Goal: Task Accomplishment & Management: Complete application form

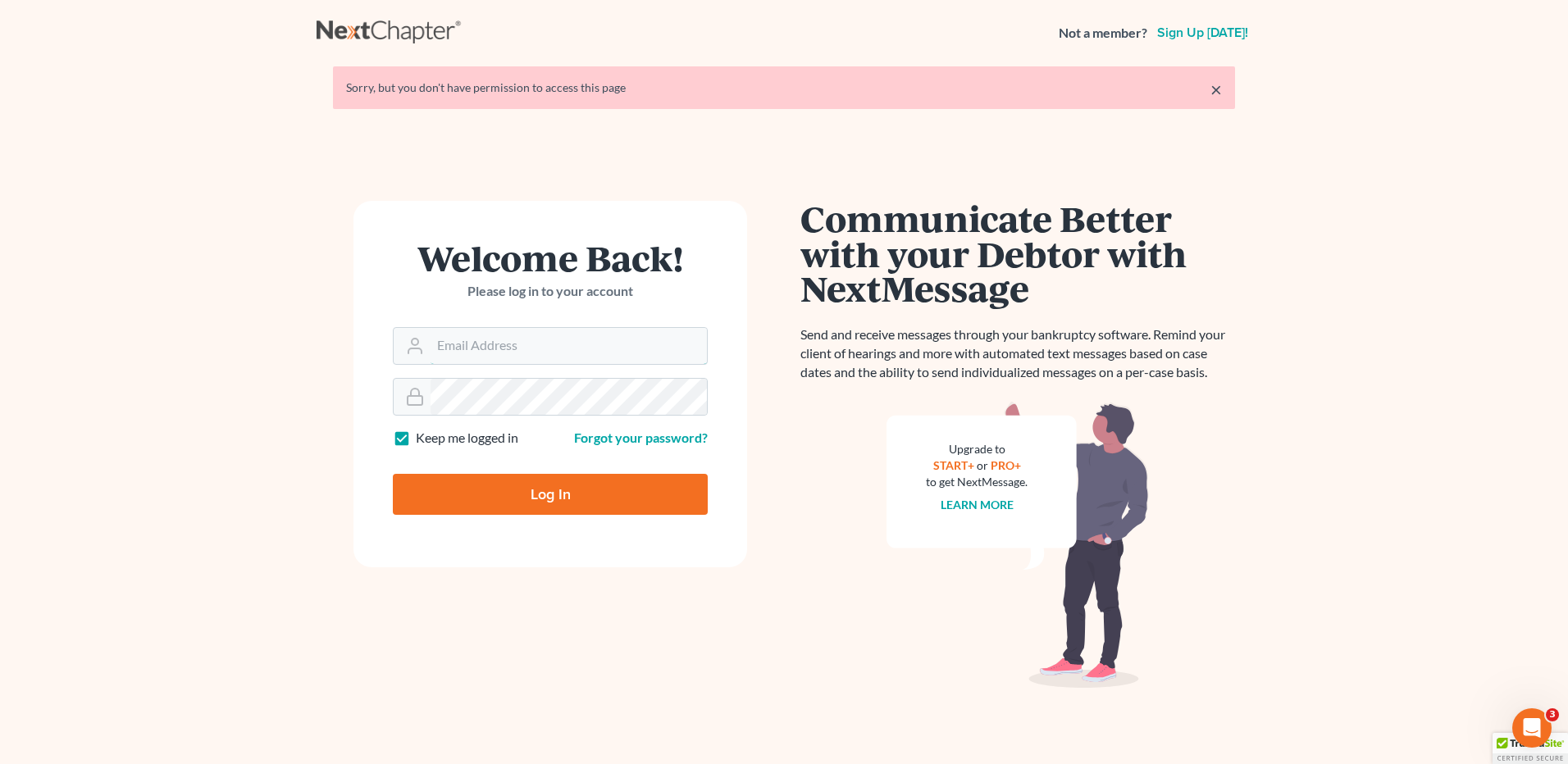
type input "vmedina@debtreset.net"
click at [560, 500] on input "Log In" at bounding box center [550, 494] width 314 height 41
type input "Thinking..."
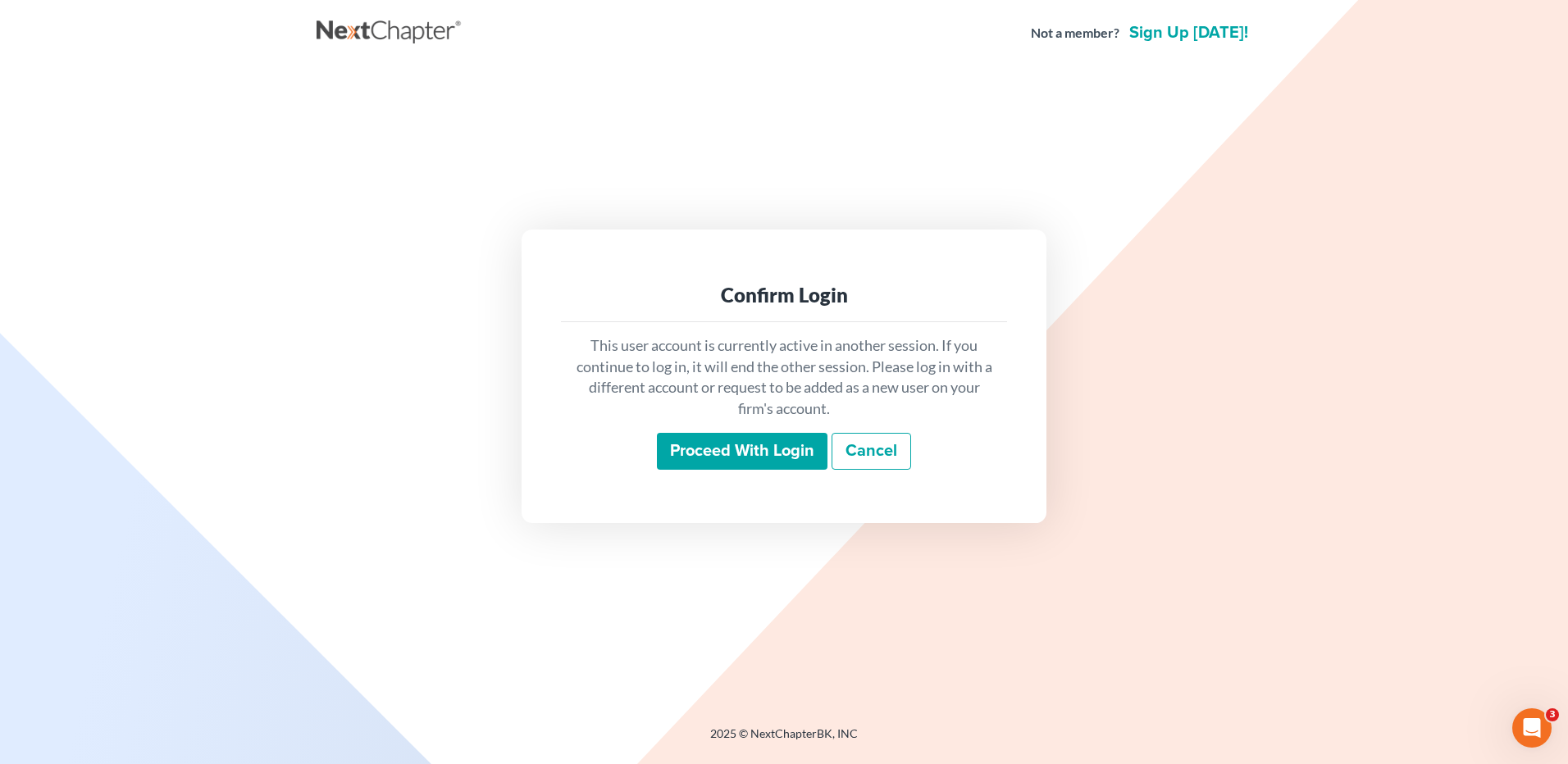
click at [721, 460] on input "Proceed with login" at bounding box center [742, 451] width 170 height 37
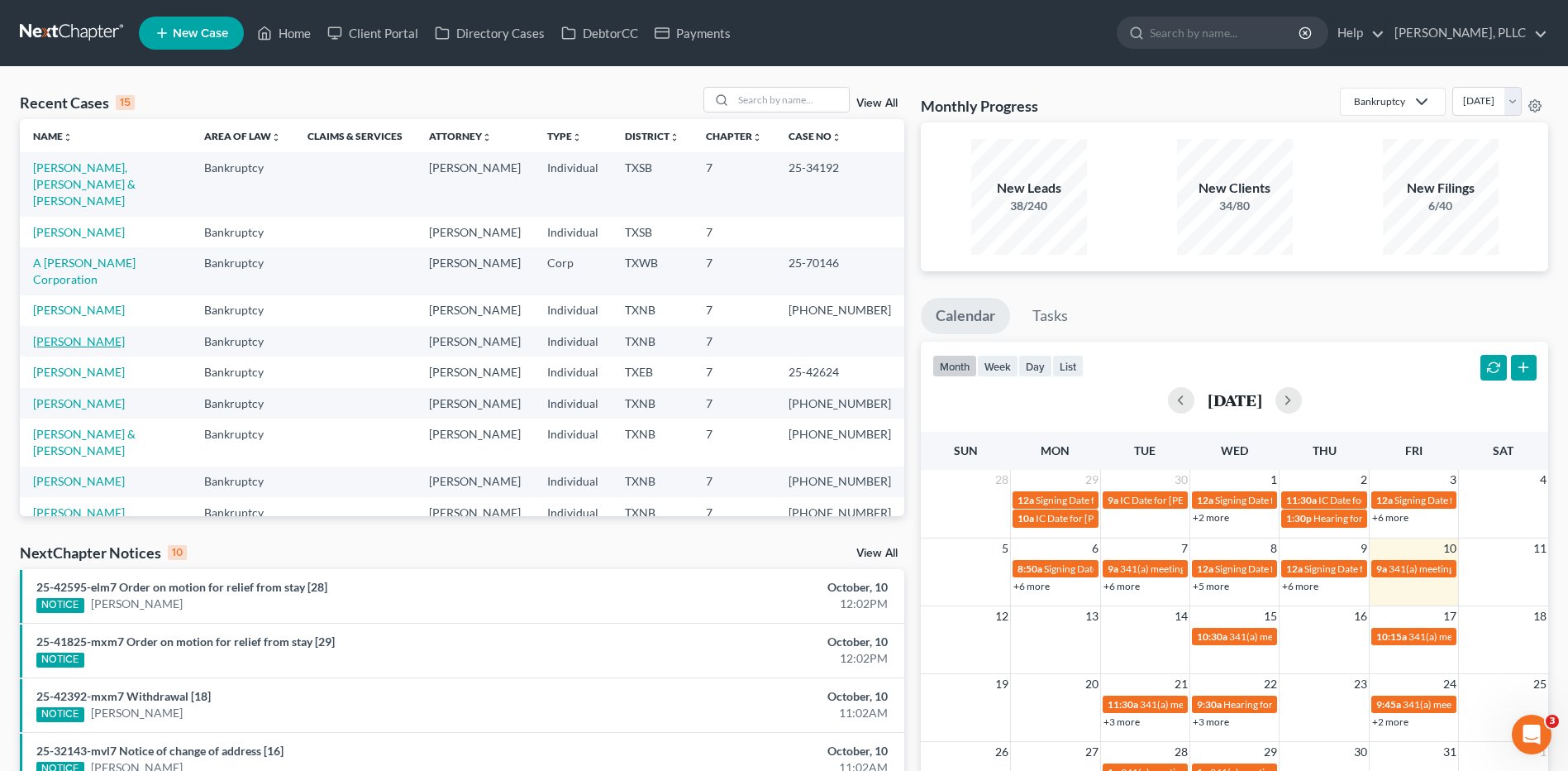
click at [82, 334] on link "Rodriguez, James" at bounding box center [79, 341] width 92 height 14
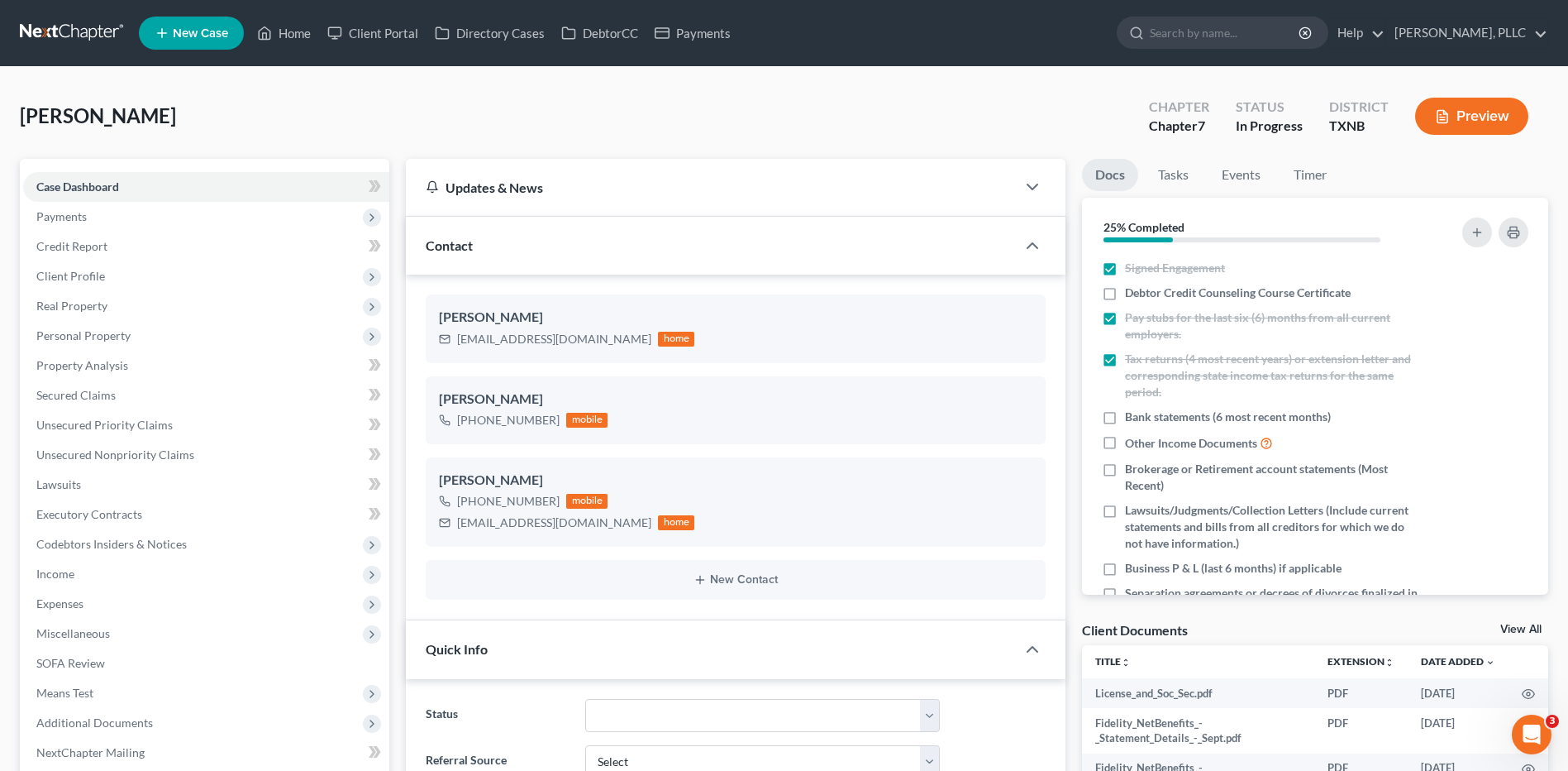
scroll to position [347, 0]
click at [49, 693] on span "Means Test" at bounding box center [65, 692] width 57 height 14
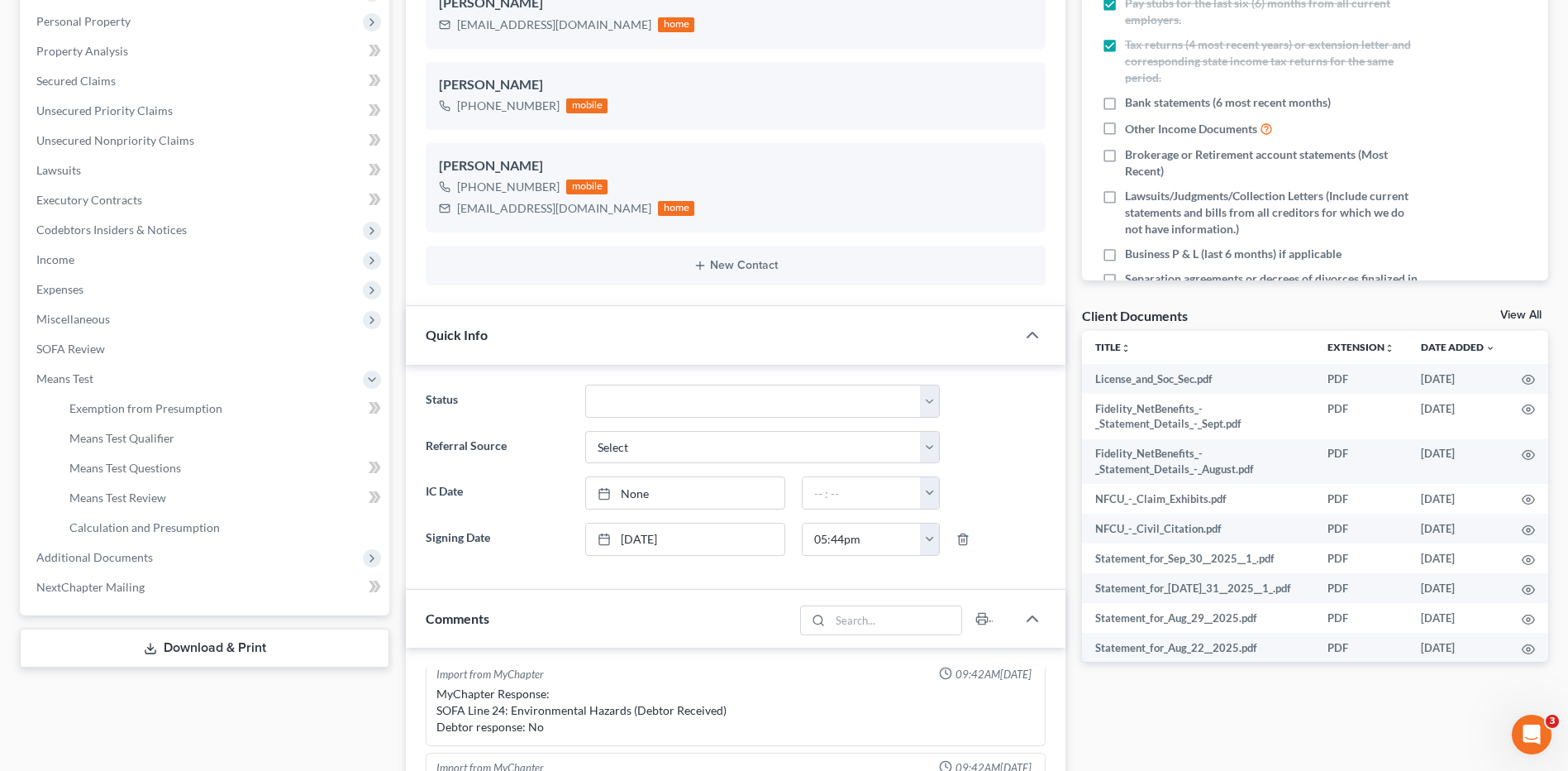
scroll to position [331, 0]
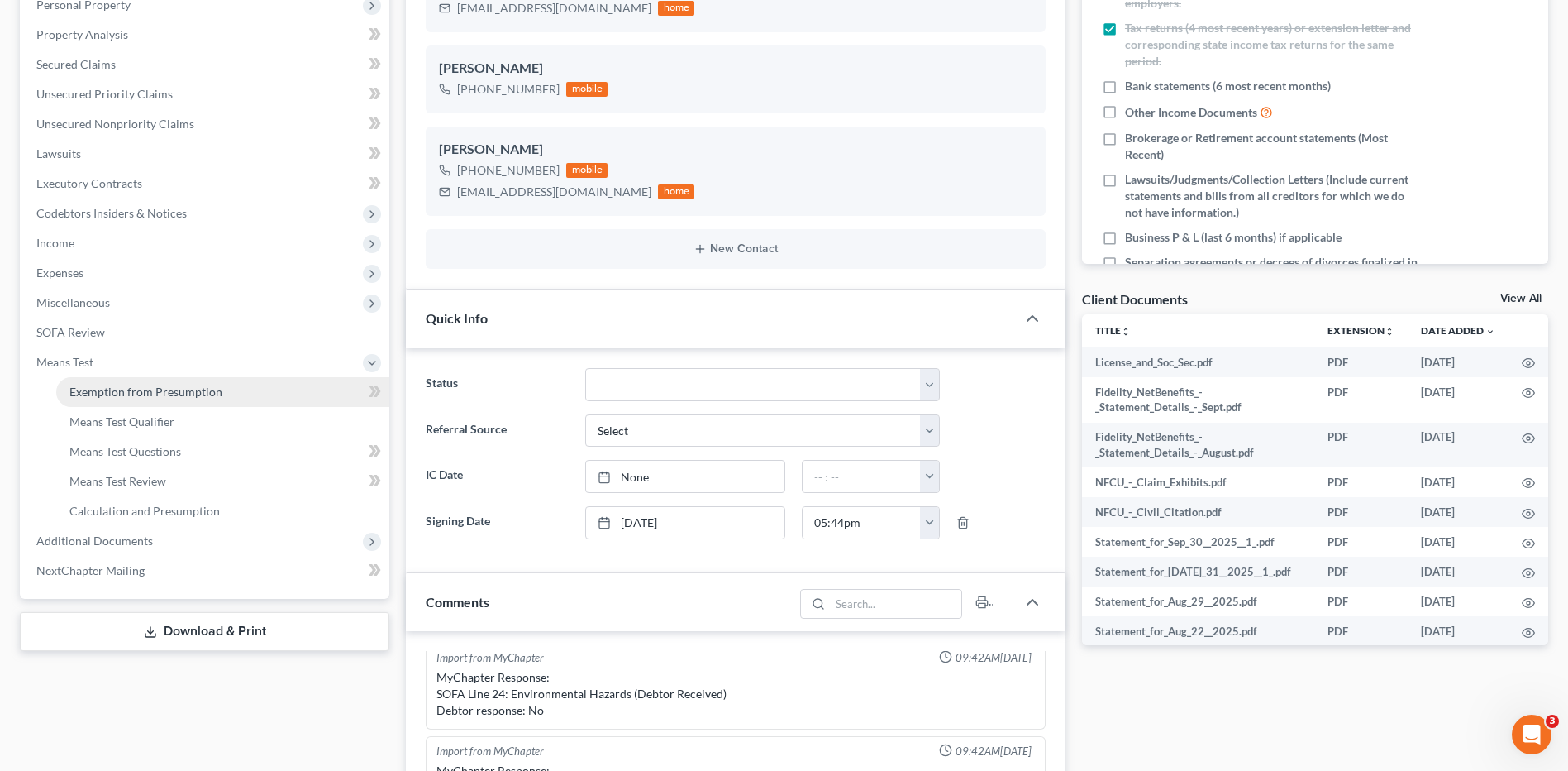
click at [128, 399] on link "Exemption from Presumption" at bounding box center [222, 392] width 333 height 30
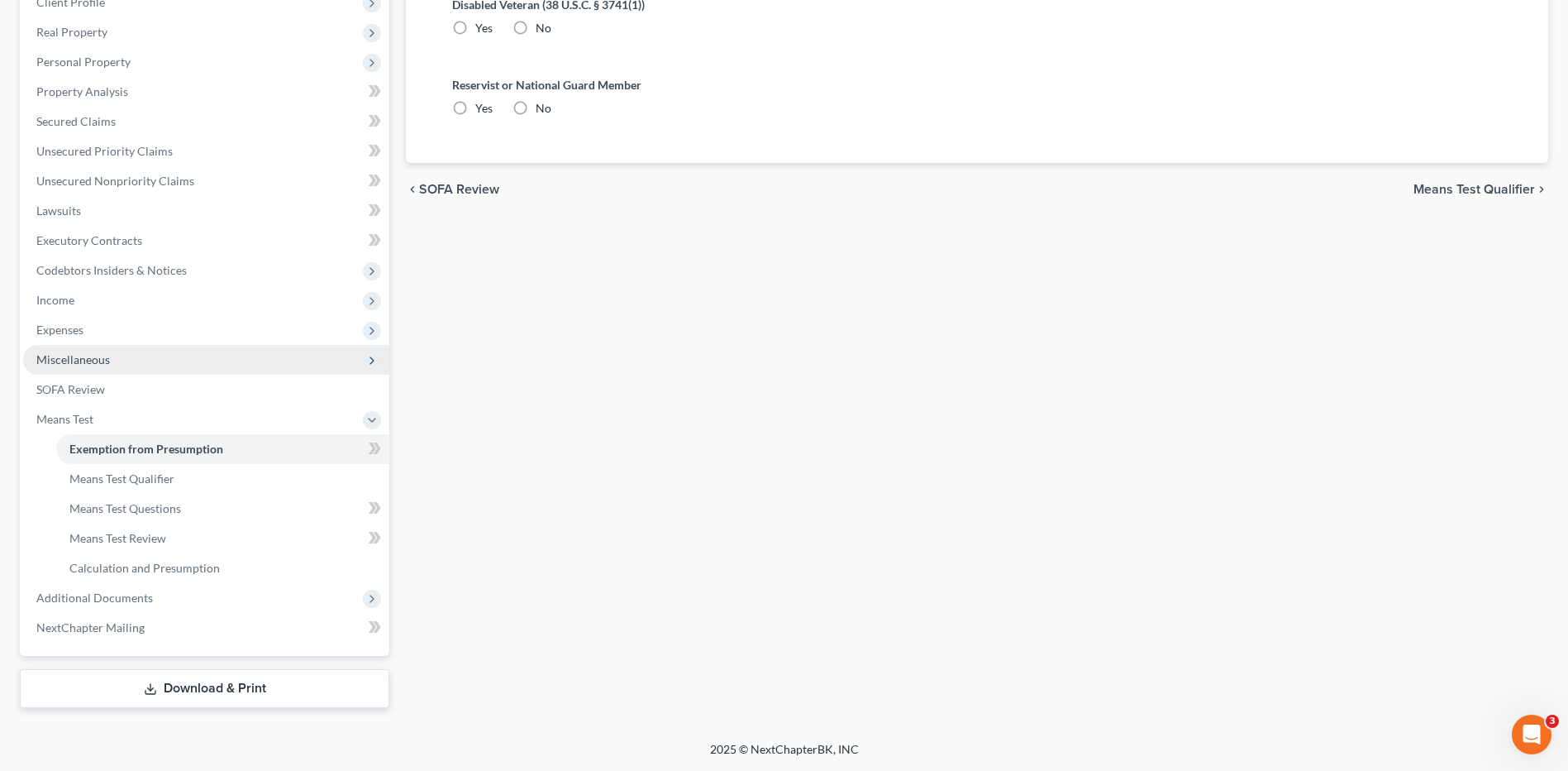
scroll to position [46, 0]
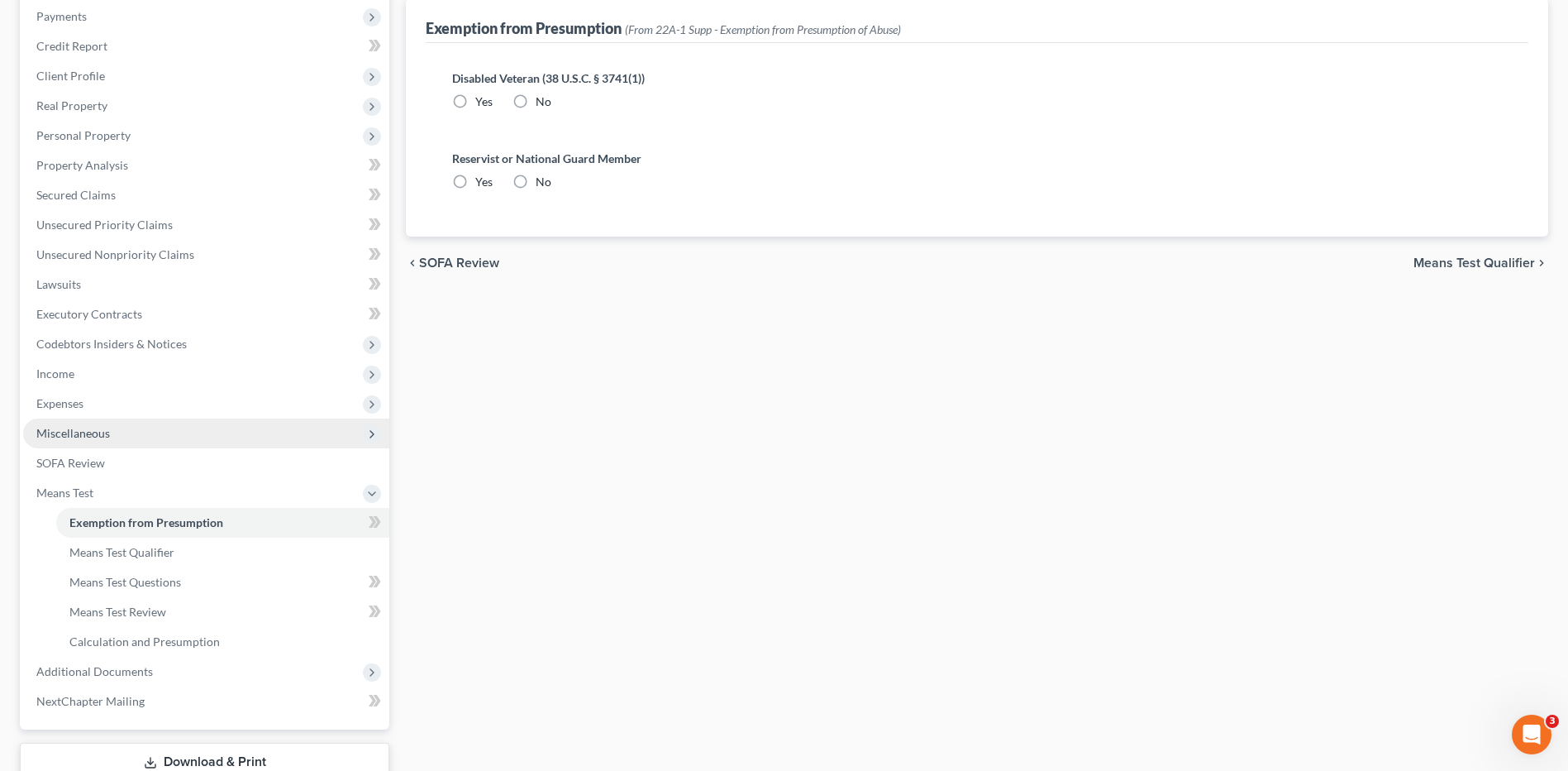
radio input "true"
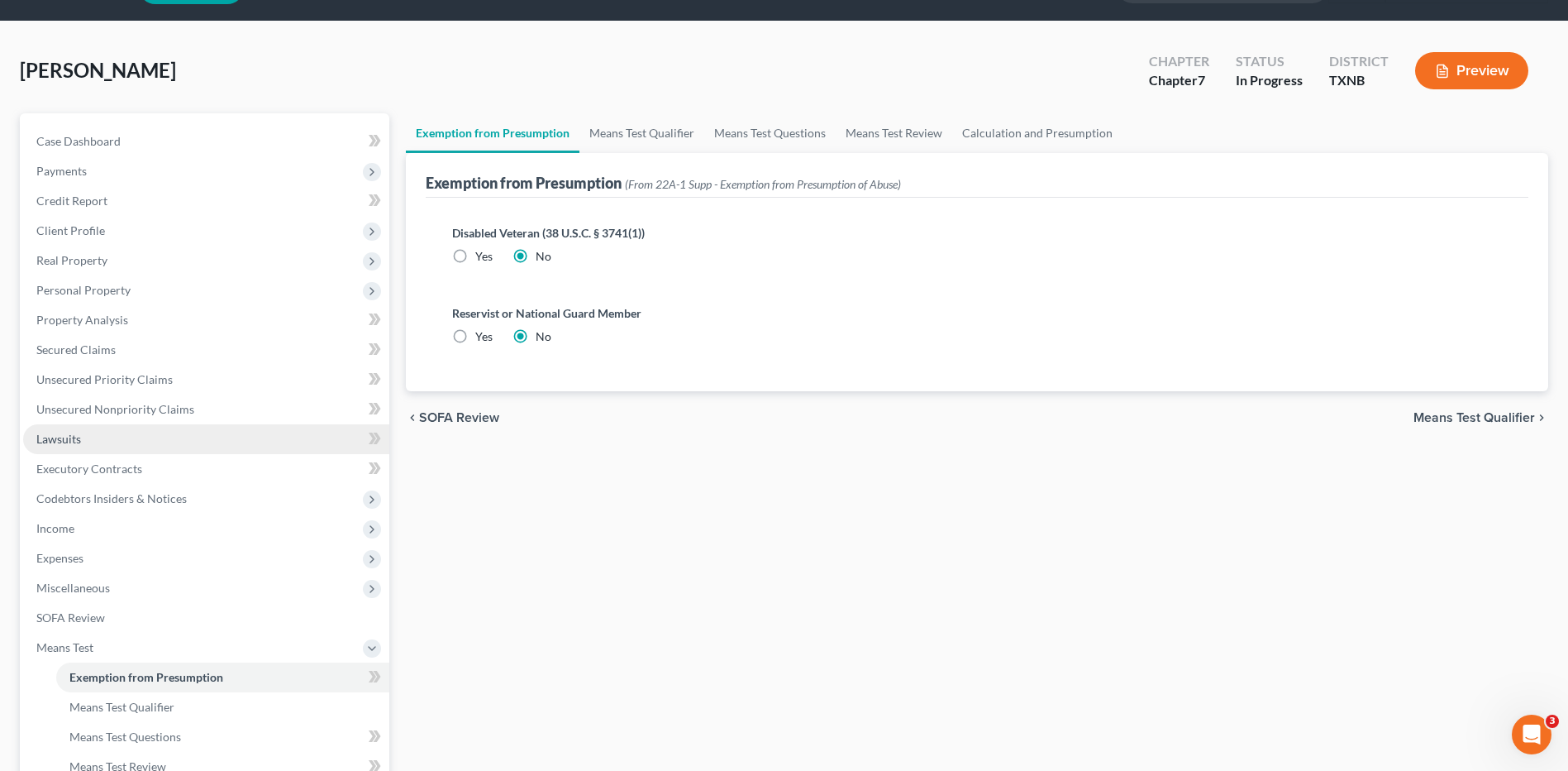
scroll to position [0, 0]
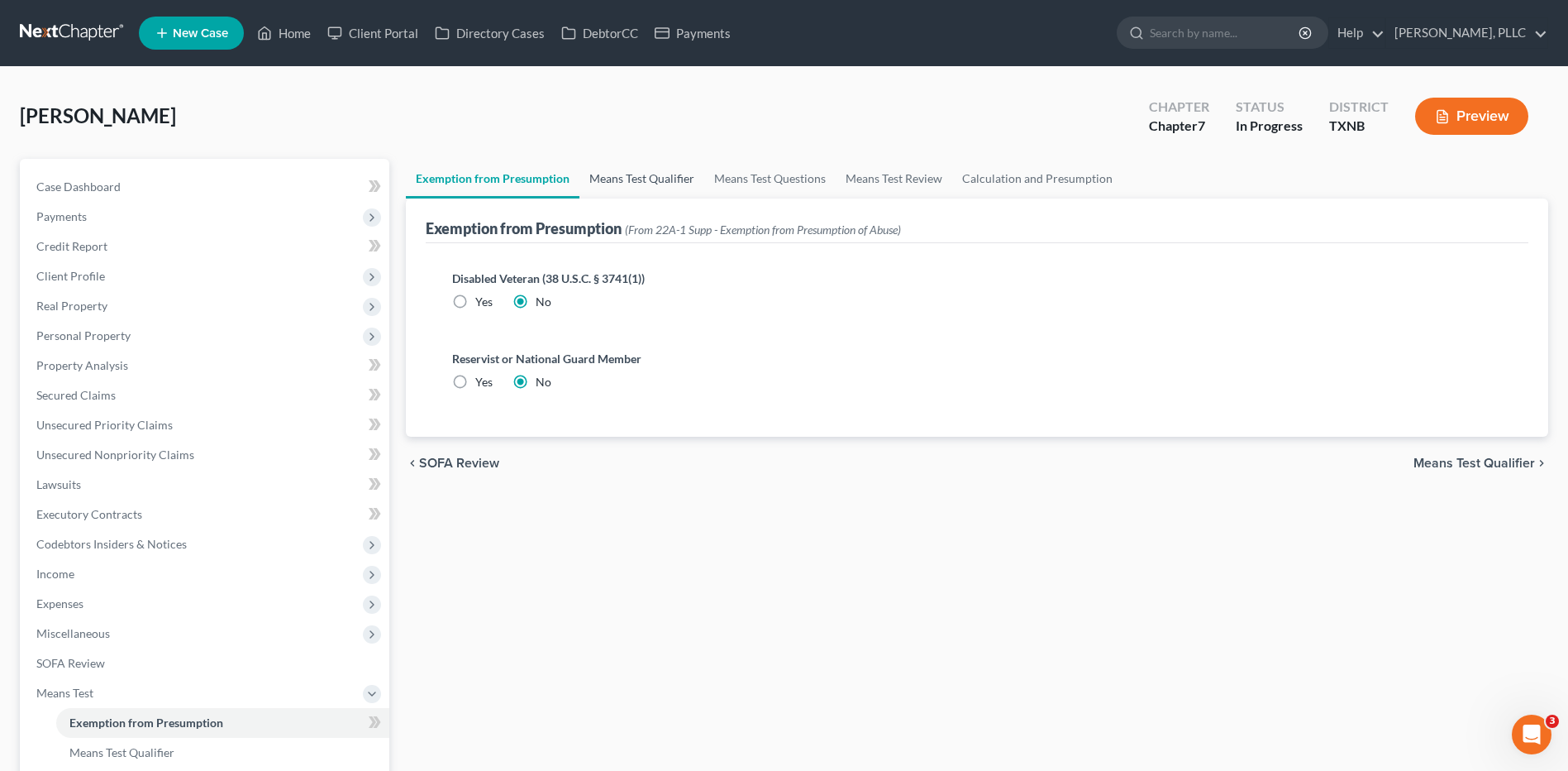
click at [639, 181] on link "Means Test Qualifier" at bounding box center [642, 178] width 125 height 39
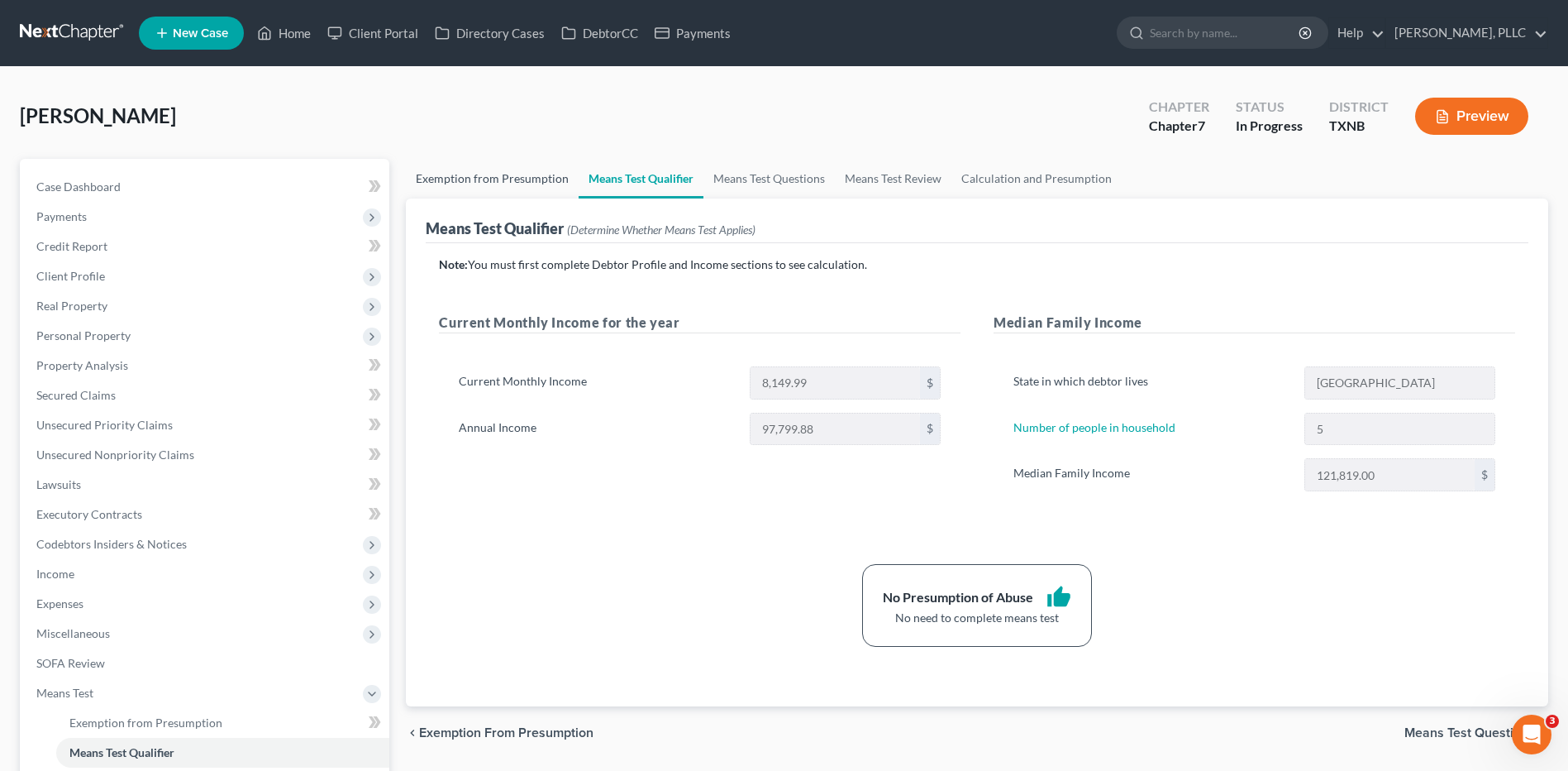
click at [481, 184] on link "Exemption from Presumption" at bounding box center [491, 178] width 173 height 39
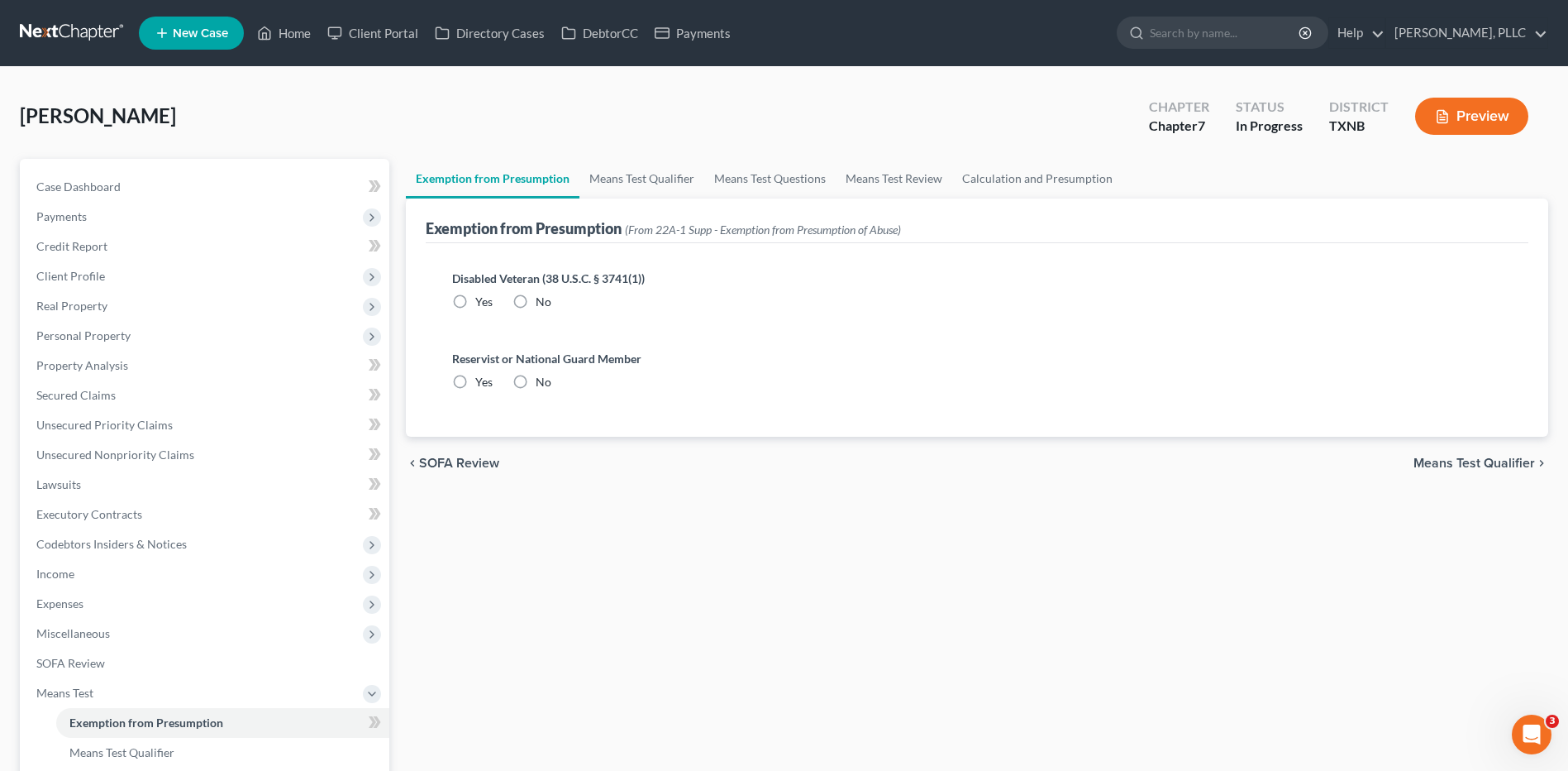
radio input "true"
click at [476, 299] on label "Yes" at bounding box center [484, 301] width 18 height 17
click at [482, 299] on input "Yes" at bounding box center [487, 299] width 11 height 11
radio input "true"
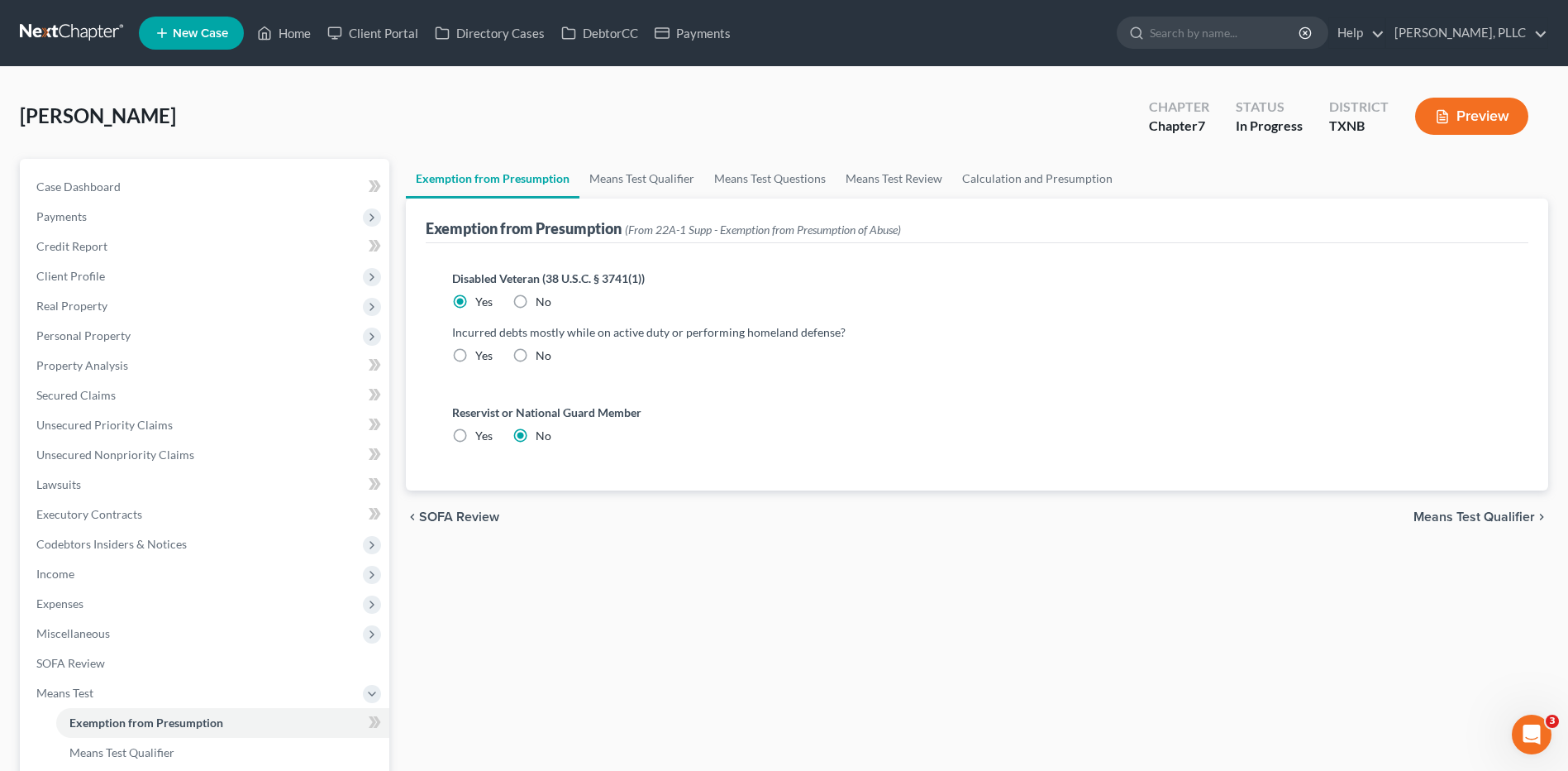
click at [476, 351] on label "Yes" at bounding box center [484, 355] width 18 height 17
click at [482, 351] on input "Yes" at bounding box center [487, 352] width 11 height 11
radio input "true"
click at [653, 182] on link "Means Test Qualifier" at bounding box center [642, 178] width 125 height 39
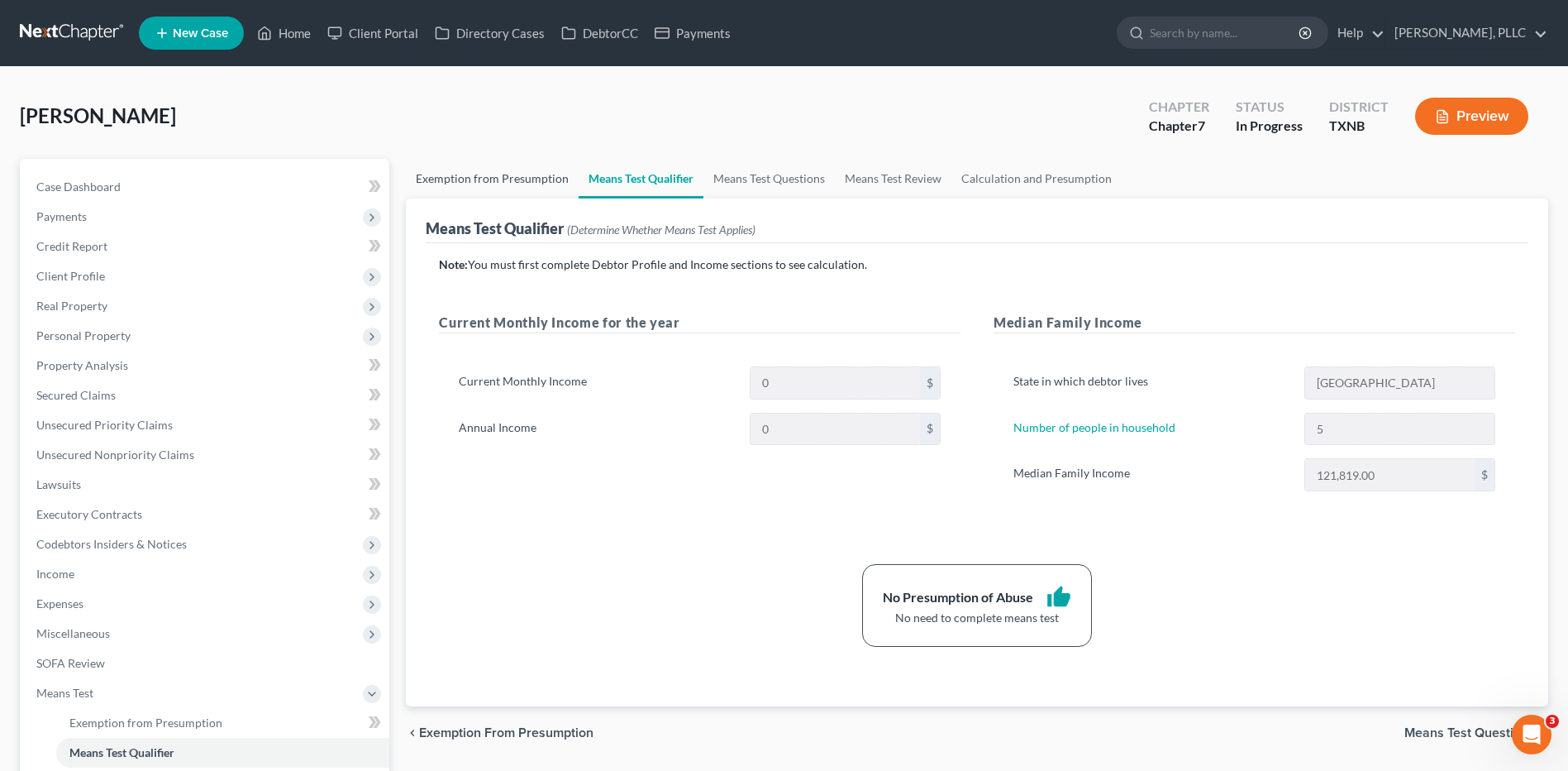
click at [496, 186] on link "Exemption from Presumption" at bounding box center [491, 178] width 173 height 39
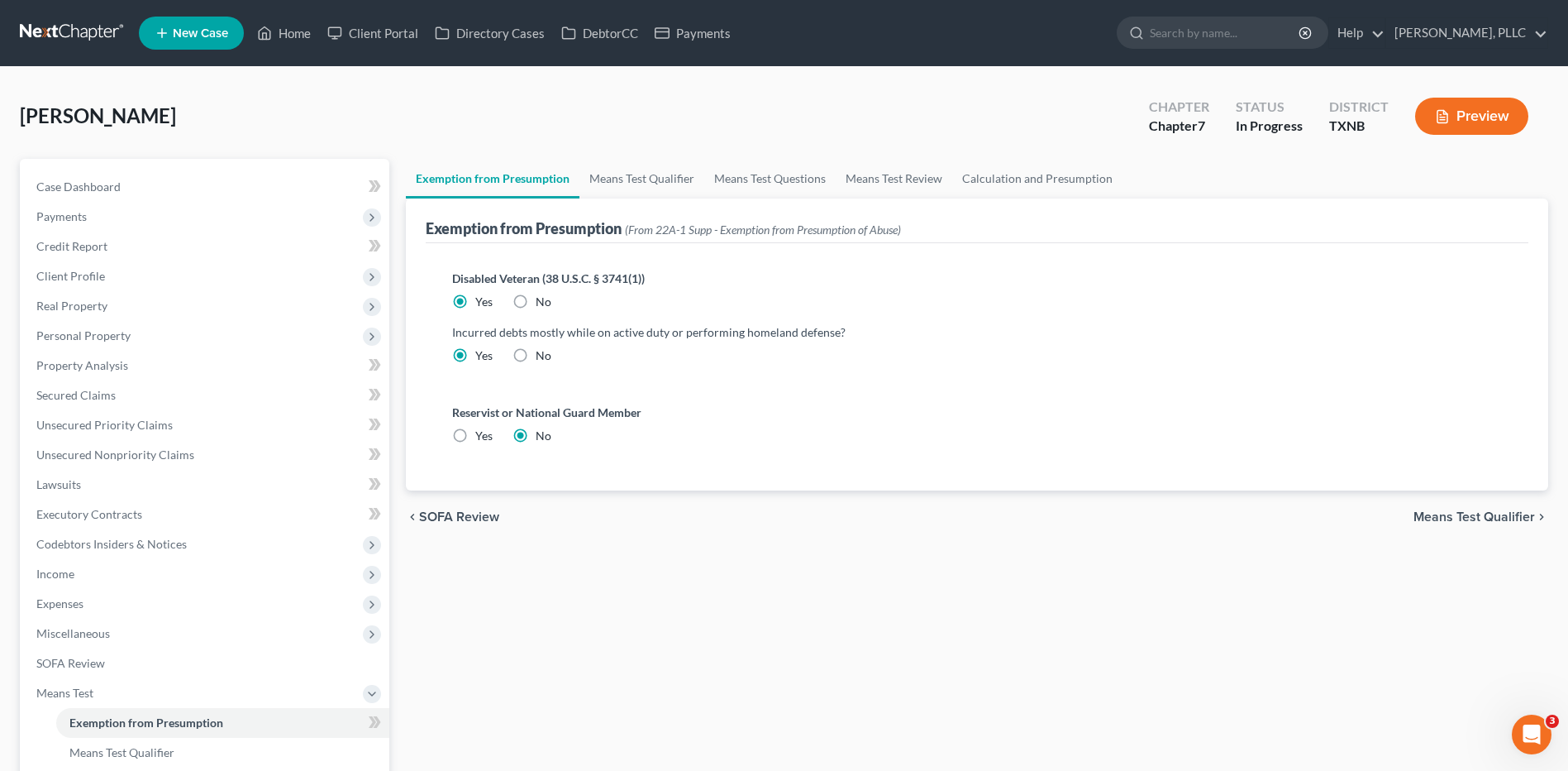
click at [536, 301] on label "No" at bounding box center [544, 301] width 16 height 17
click at [542, 301] on input "No" at bounding box center [547, 299] width 11 height 11
radio input "true"
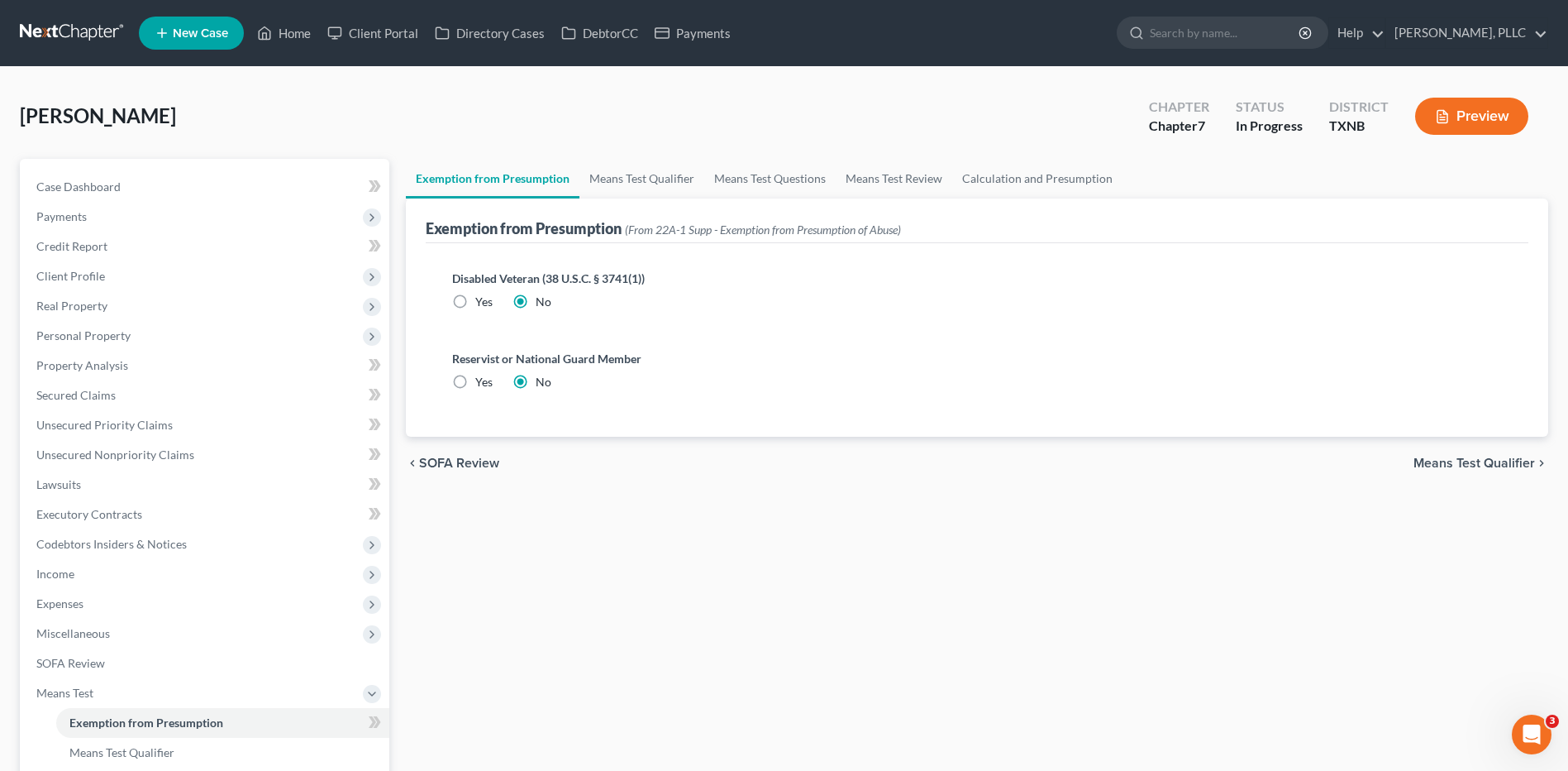
click at [476, 301] on label "Yes" at bounding box center [484, 301] width 18 height 17
click at [482, 301] on input "Yes" at bounding box center [487, 299] width 11 height 11
radio input "true"
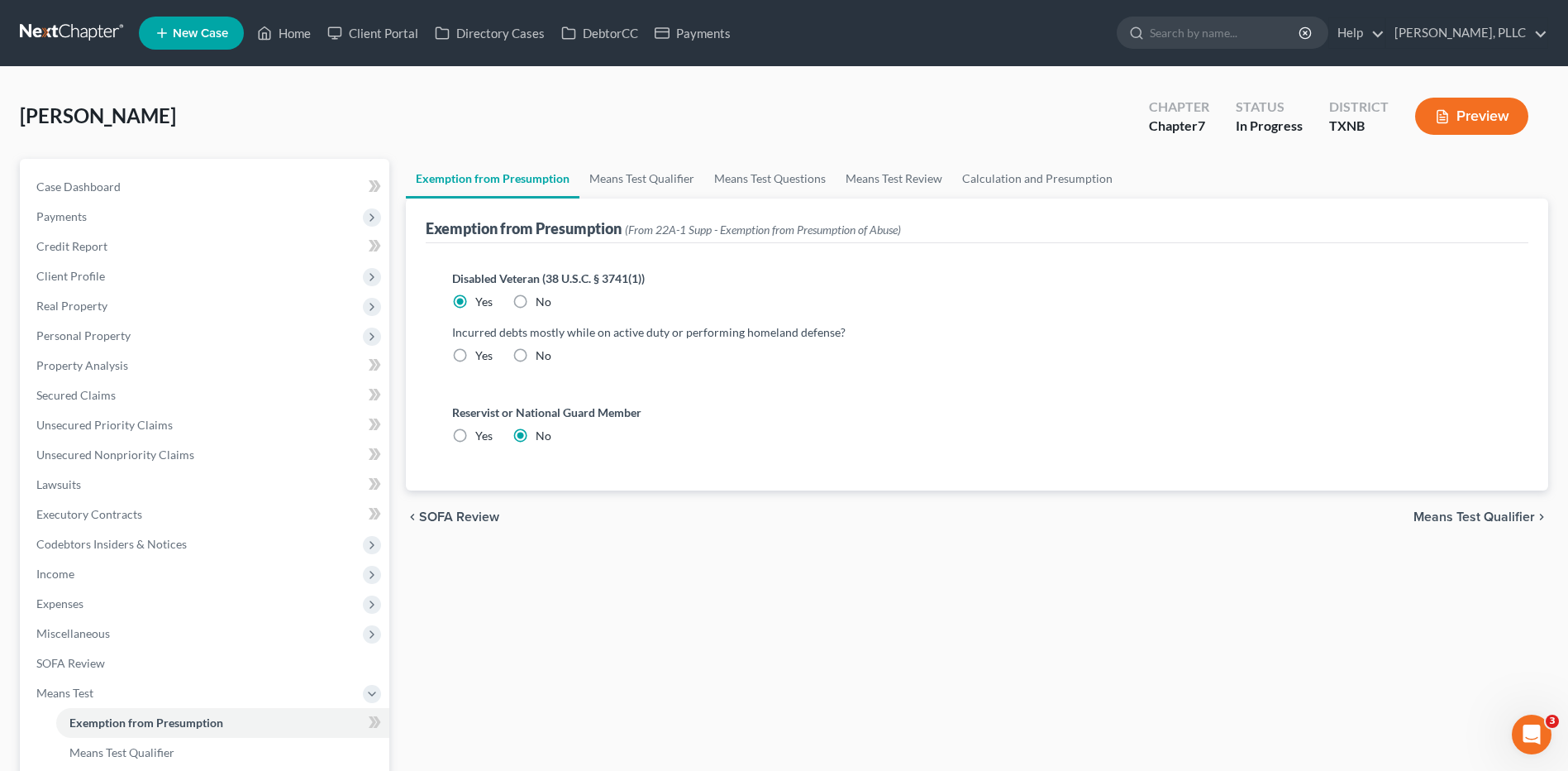
click at [536, 357] on label "No" at bounding box center [544, 355] width 16 height 17
click at [542, 357] on input "No" at bounding box center [547, 352] width 11 height 11
radio input "true"
click at [618, 184] on link "Means Test Qualifier" at bounding box center [642, 178] width 125 height 39
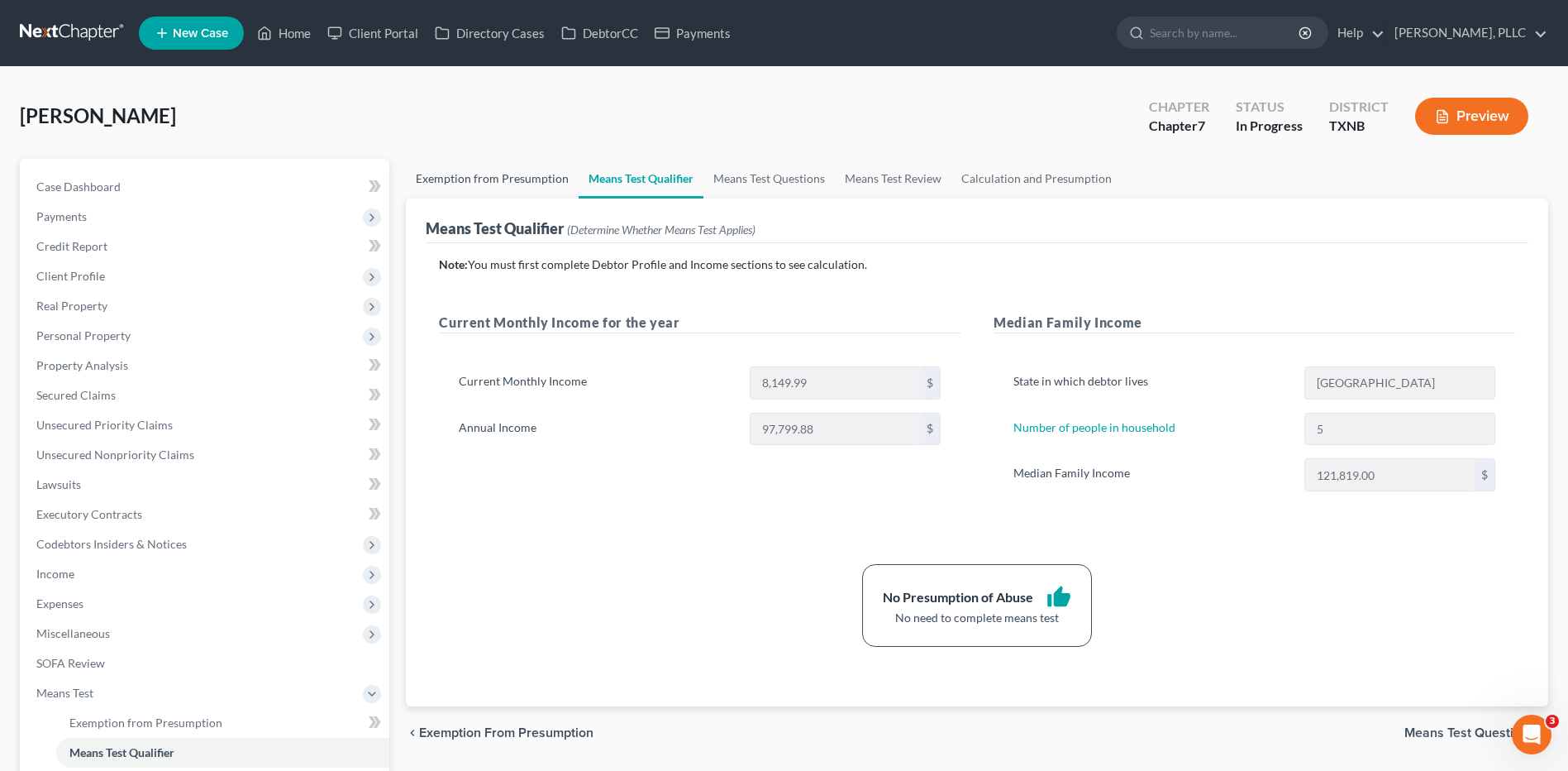
click at [463, 183] on link "Exemption from Presumption" at bounding box center [491, 178] width 173 height 39
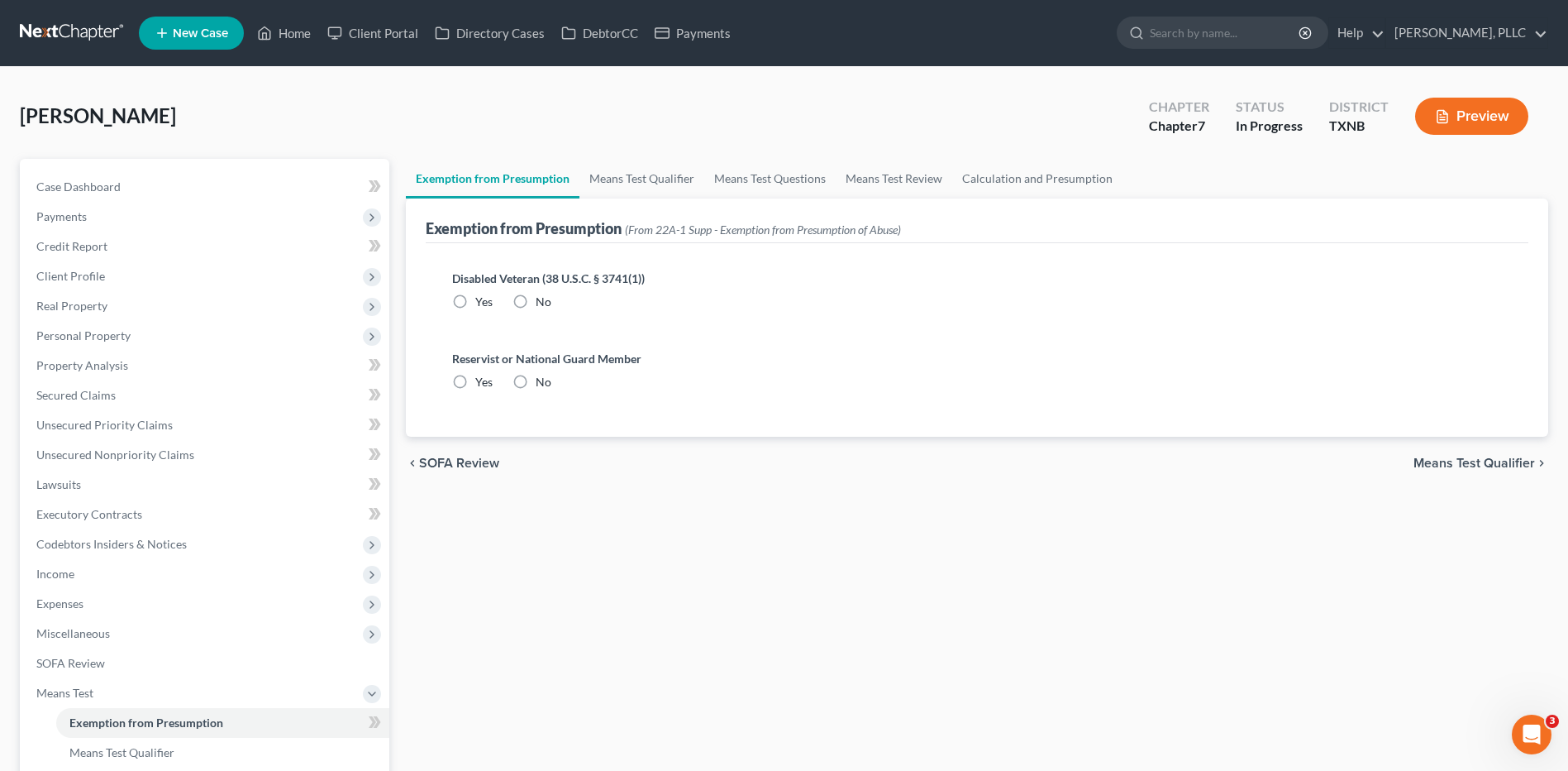
radio input "true"
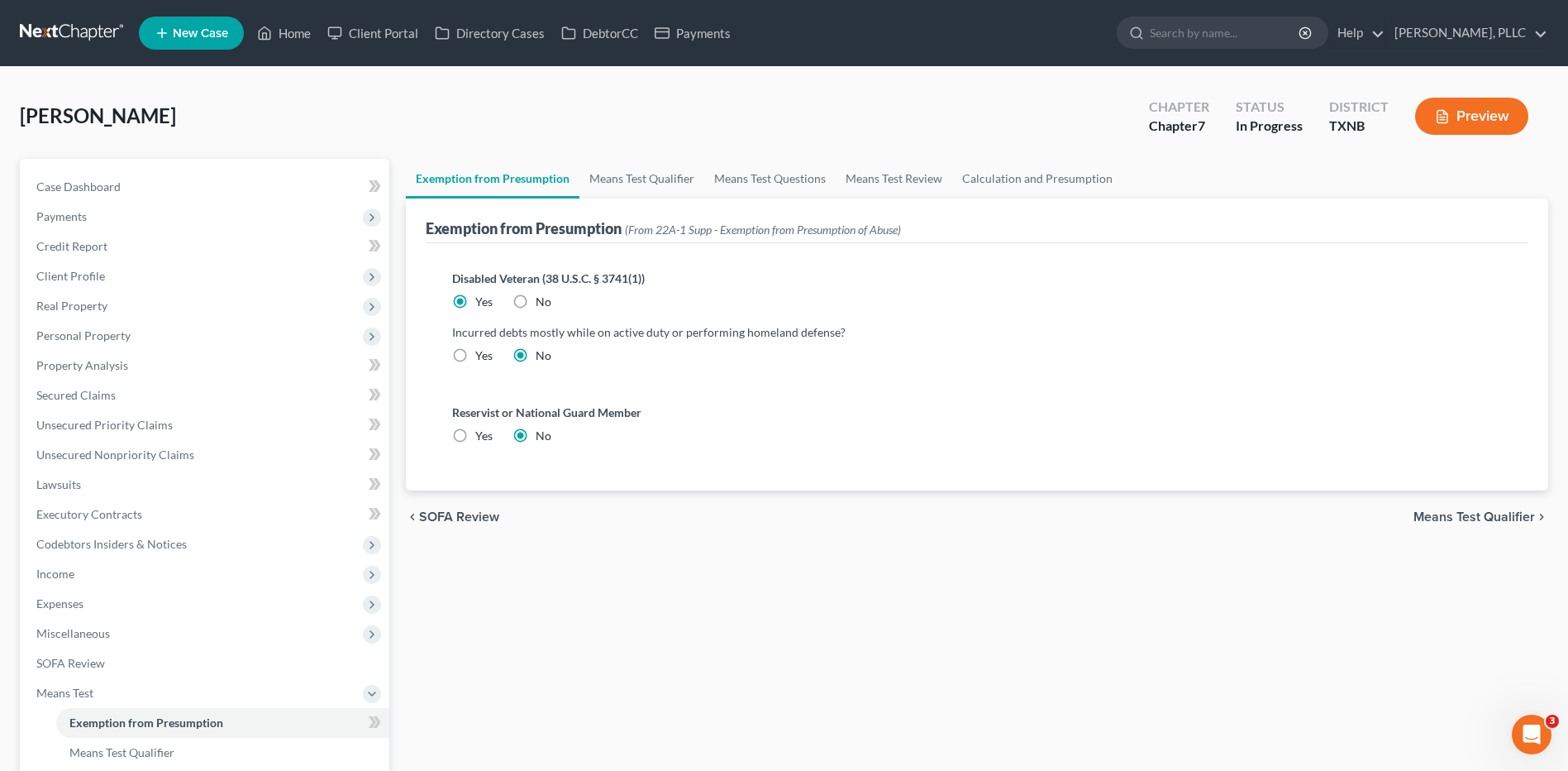
click at [536, 301] on label "No" at bounding box center [544, 301] width 16 height 17
click at [542, 301] on input "No" at bounding box center [547, 299] width 11 height 11
radio input "true"
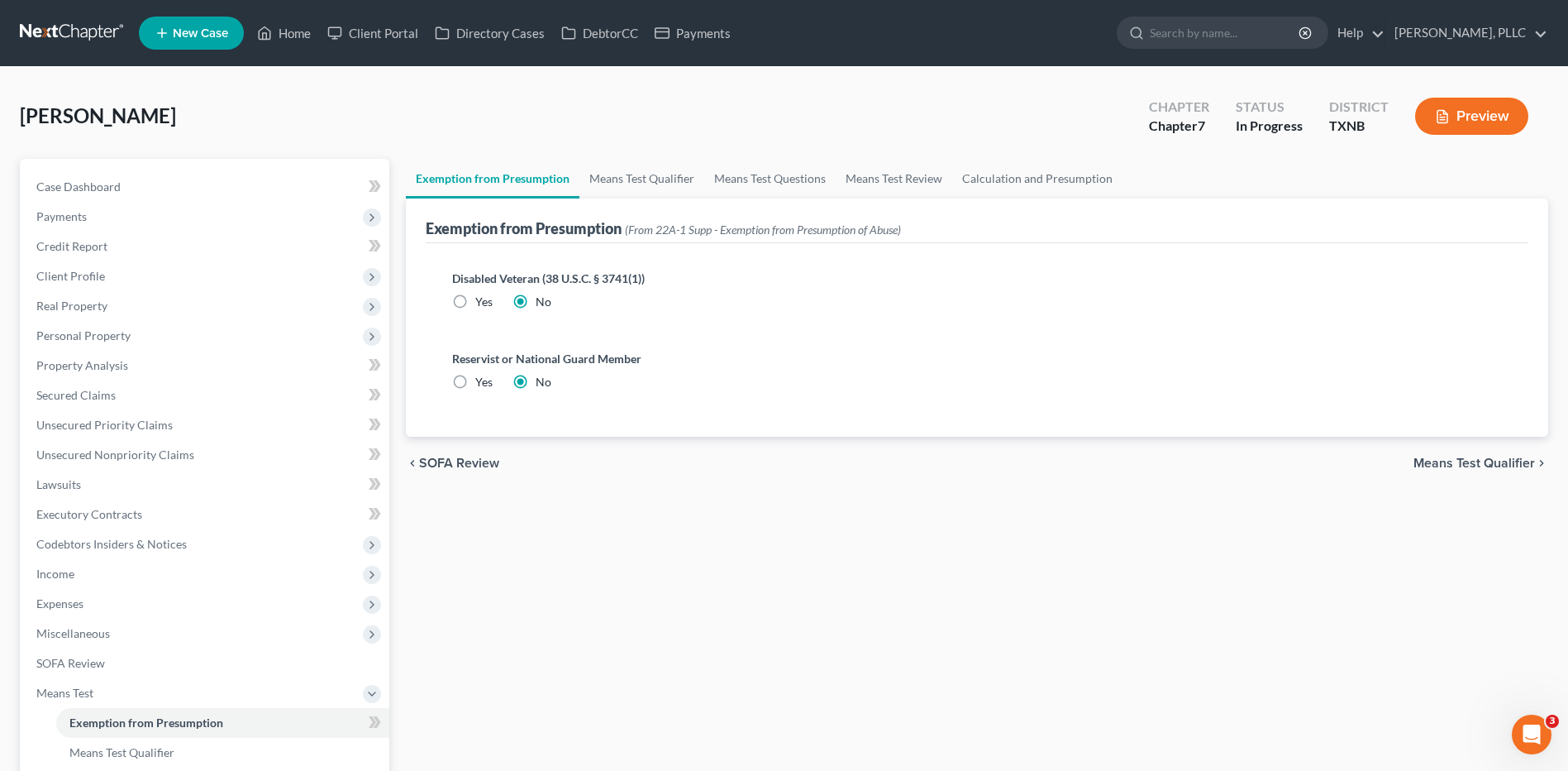
click at [476, 382] on label "Yes" at bounding box center [484, 382] width 18 height 17
click at [482, 382] on input "Yes" at bounding box center [487, 379] width 11 height 11
radio input "true"
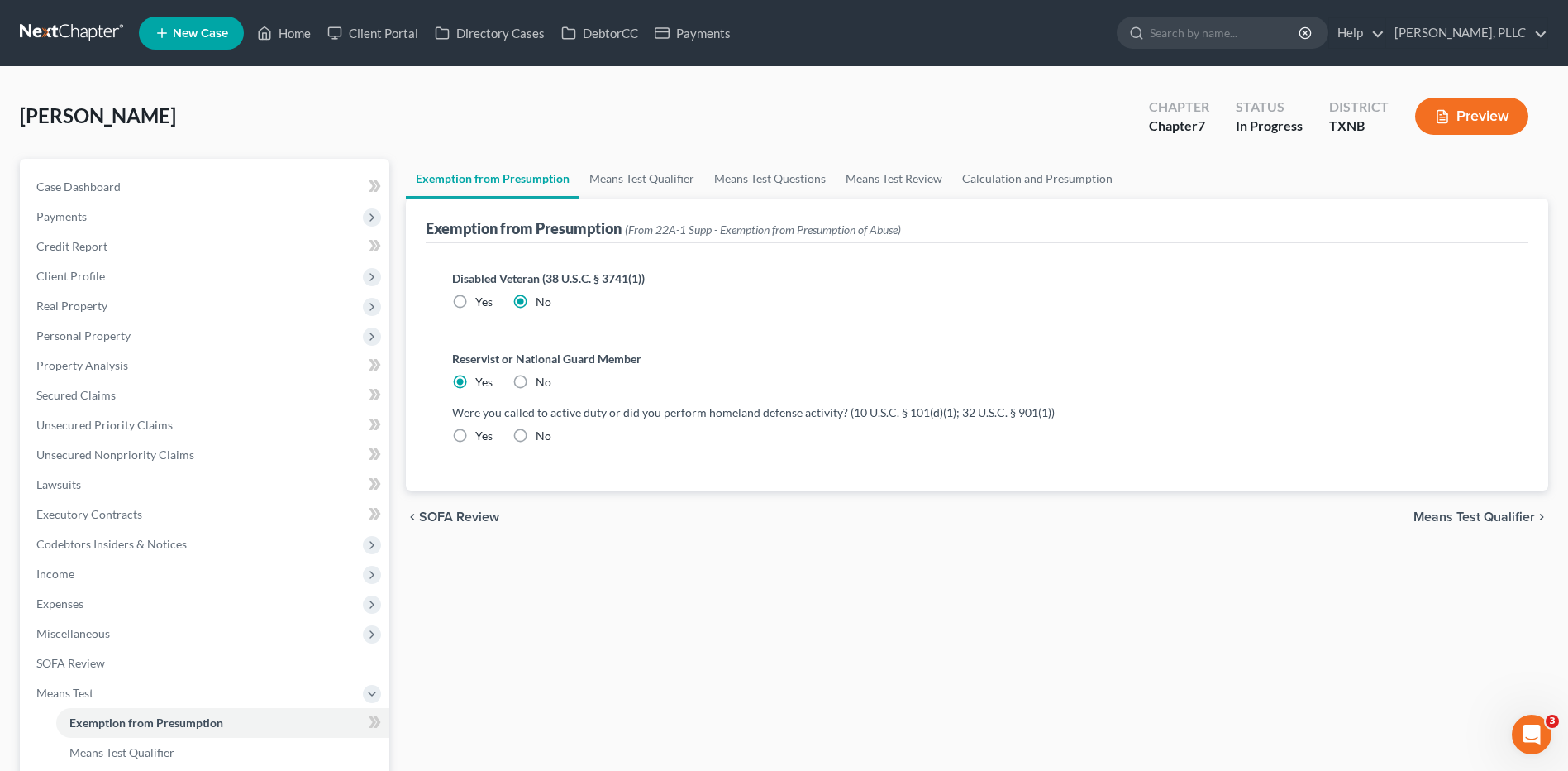
click at [536, 436] on label "No" at bounding box center [544, 435] width 16 height 17
click at [542, 436] on input "No" at bounding box center [547, 433] width 11 height 11
radio input "true"
click at [629, 176] on link "Means Test Qualifier" at bounding box center [642, 178] width 125 height 39
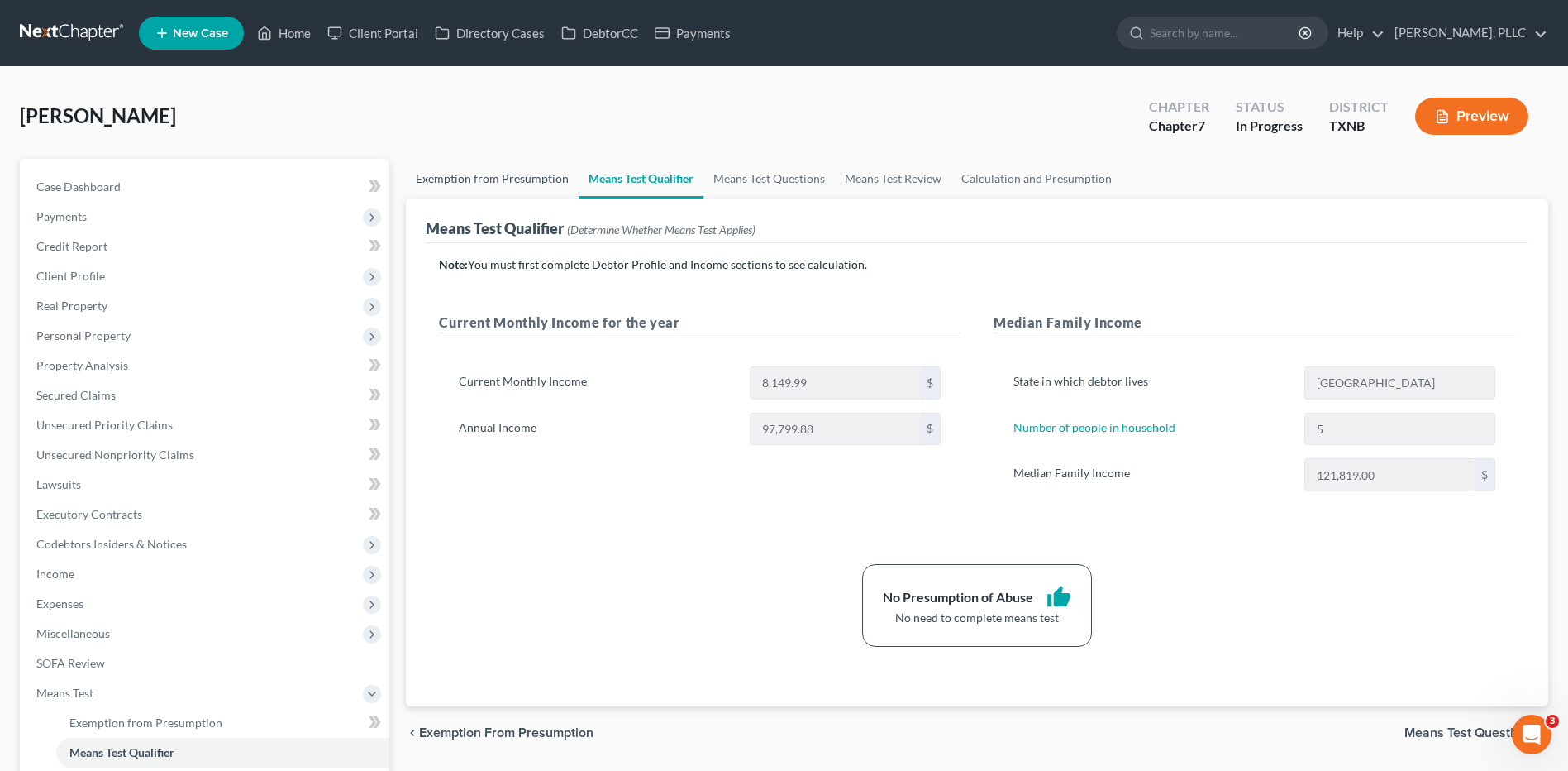
click at [461, 182] on link "Exemption from Presumption" at bounding box center [491, 178] width 173 height 39
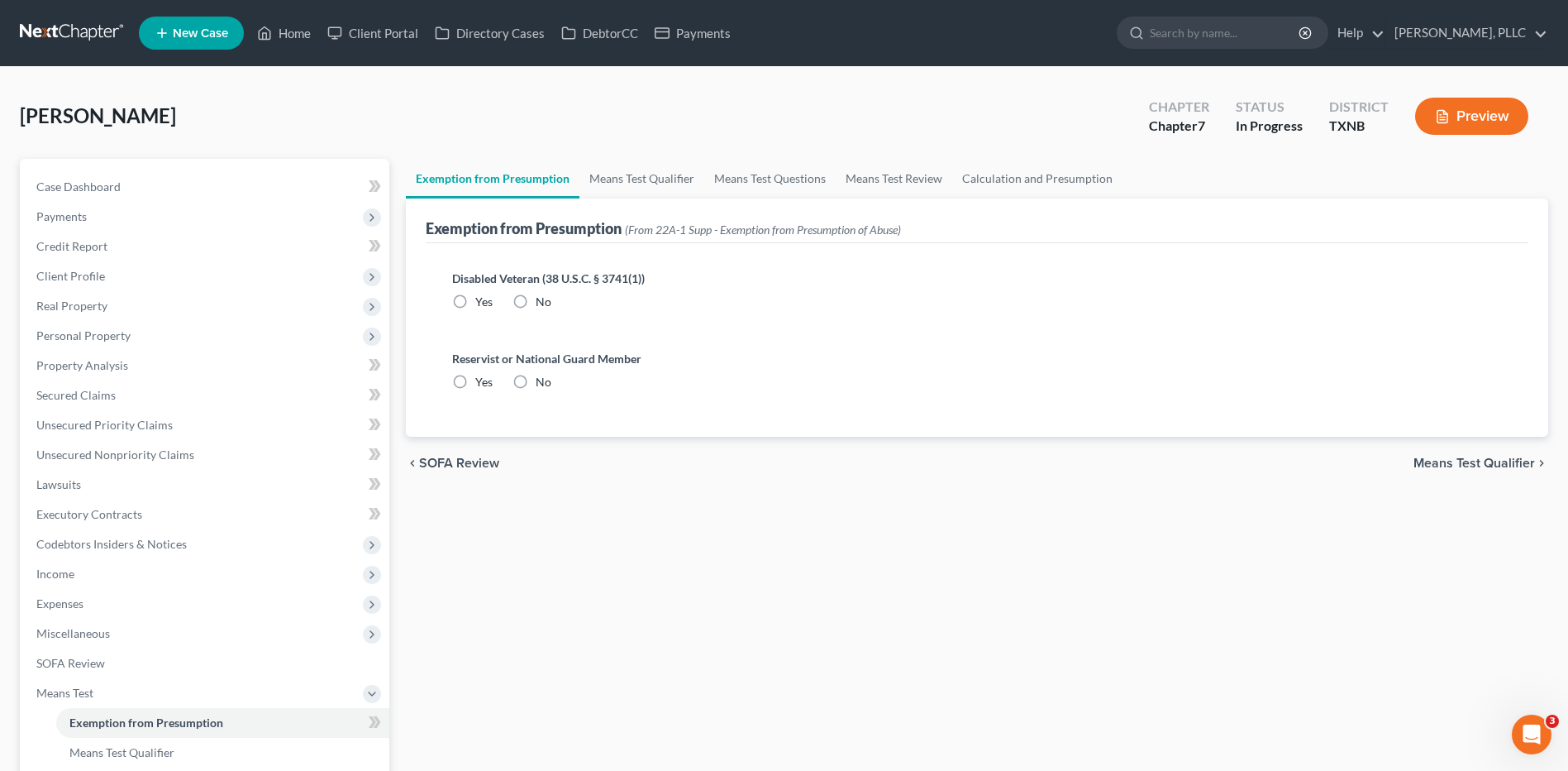
radio input "true"
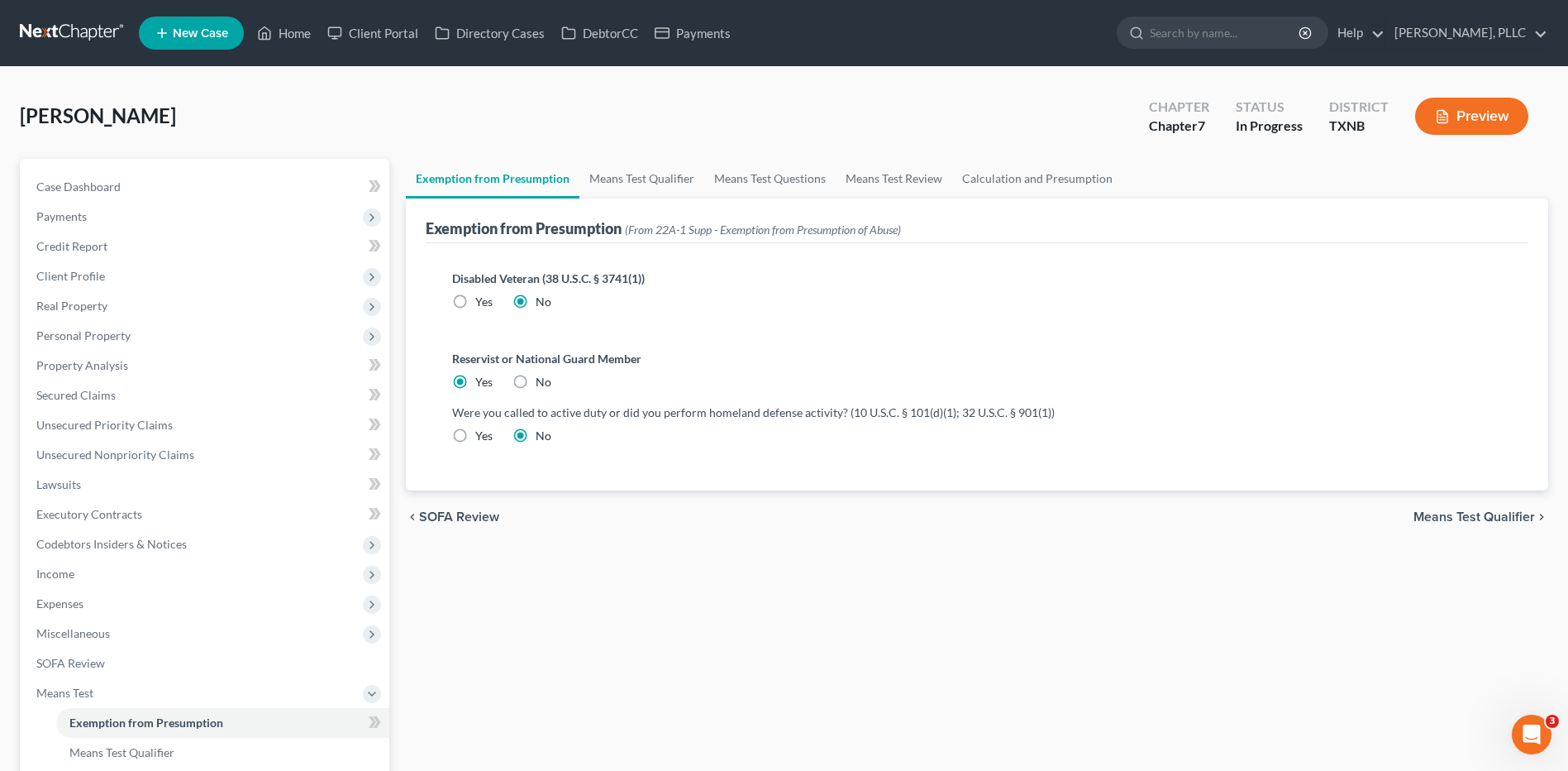
click at [476, 438] on label "Yes" at bounding box center [484, 435] width 18 height 17
click at [482, 438] on input "Yes" at bounding box center [487, 433] width 11 height 11
radio input "true"
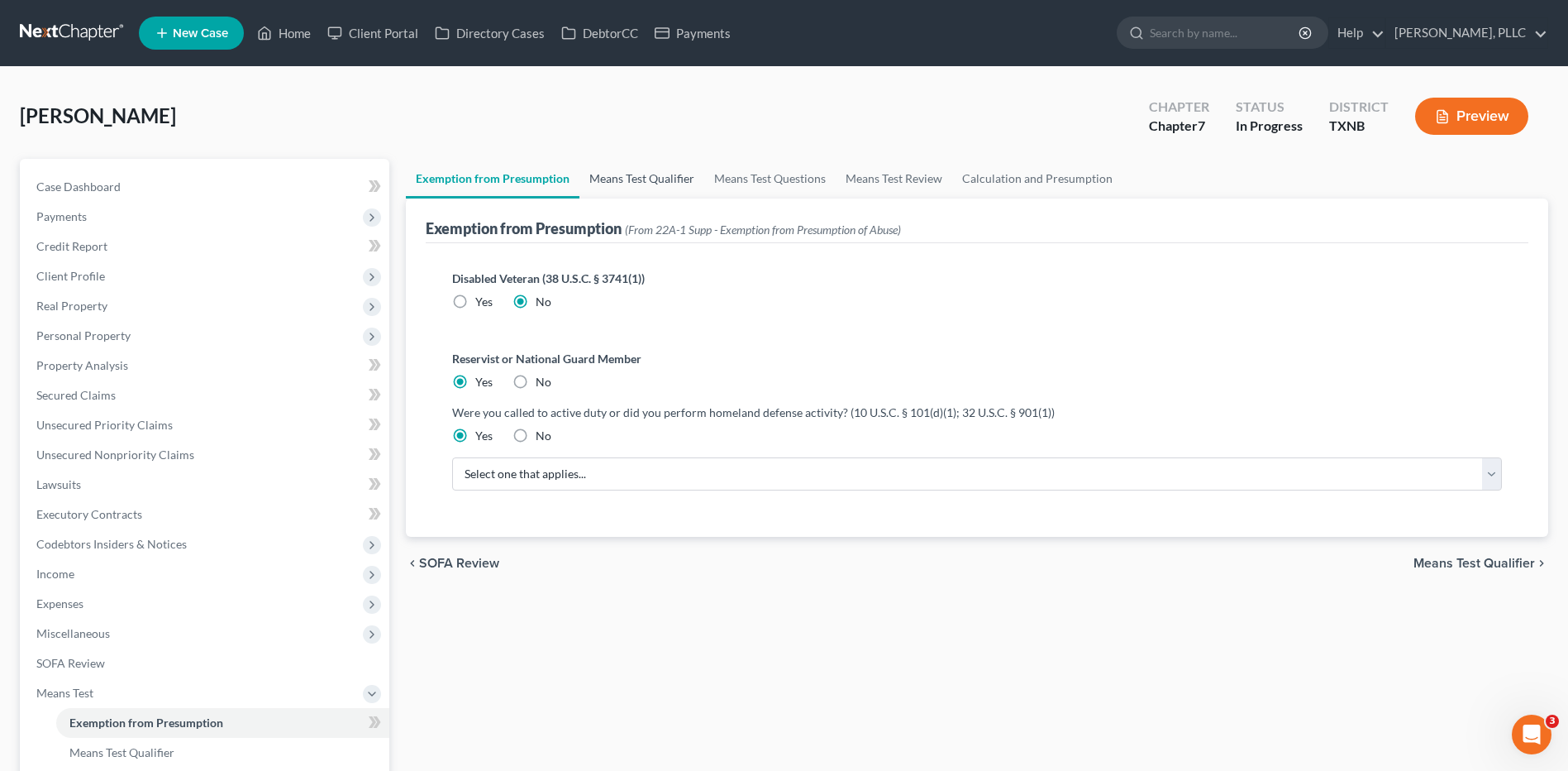
click at [645, 179] on link "Means Test Qualifier" at bounding box center [642, 178] width 125 height 39
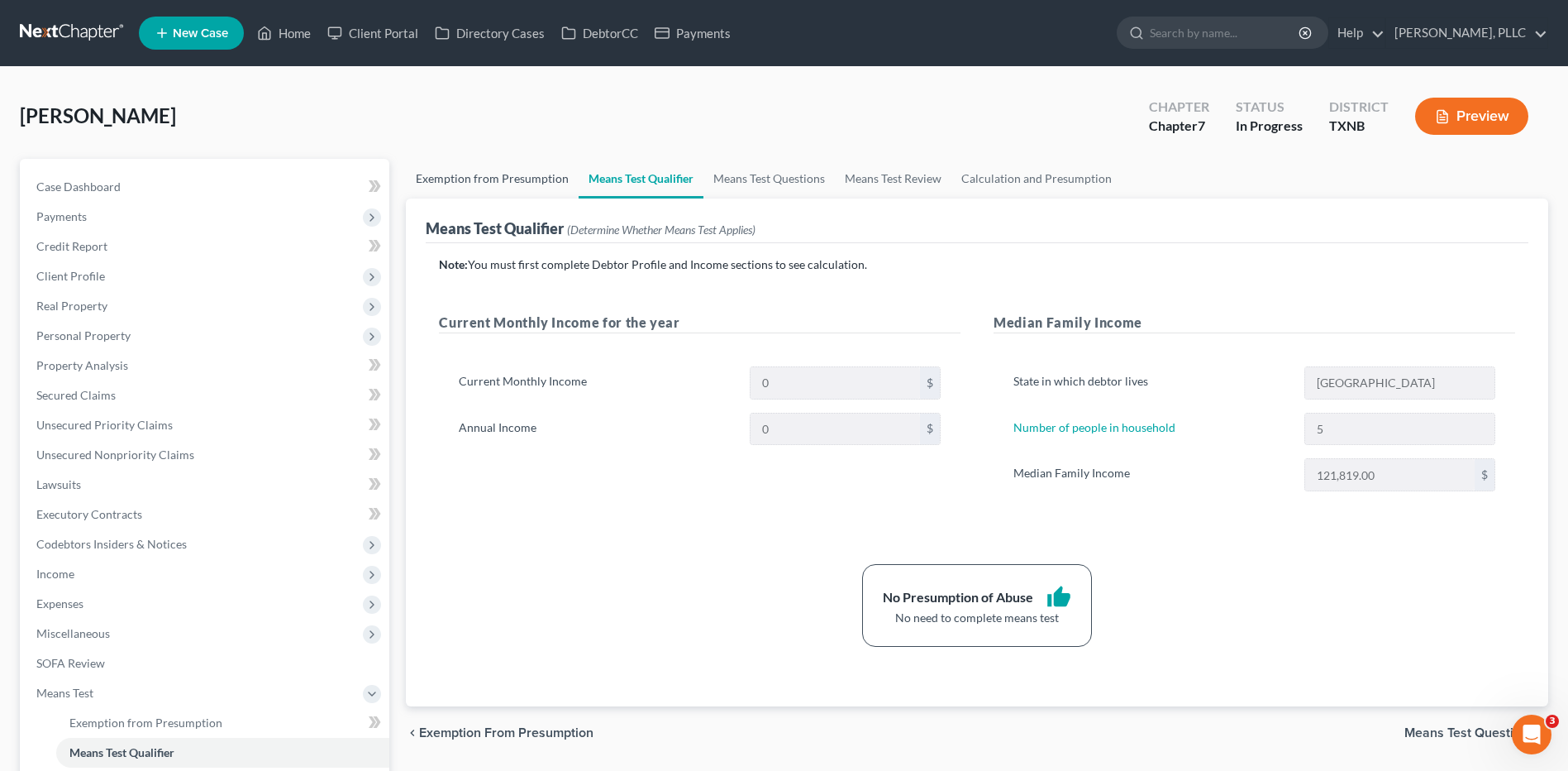
click at [469, 180] on link "Exemption from Presumption" at bounding box center [491, 178] width 173 height 39
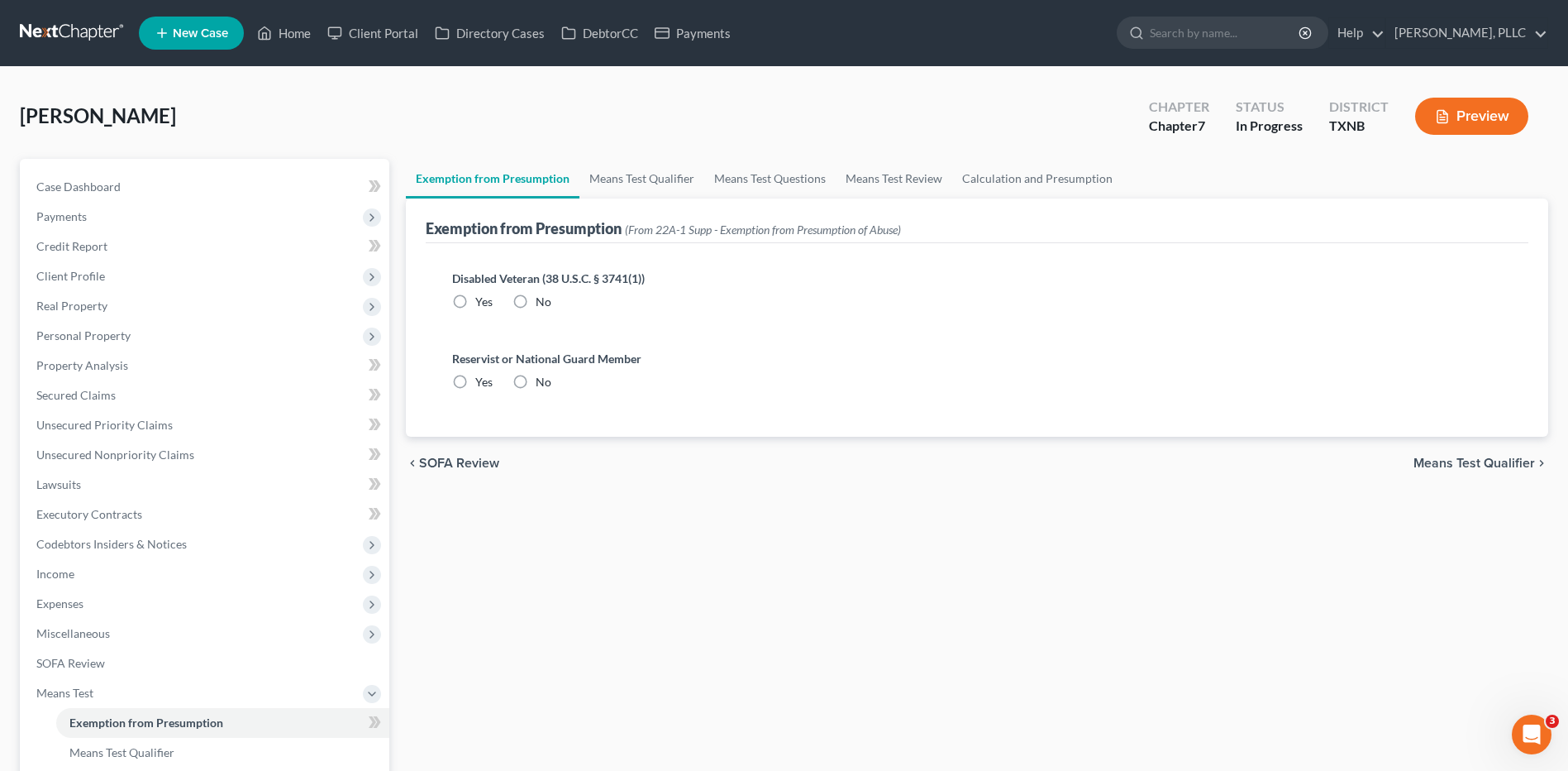
radio input "true"
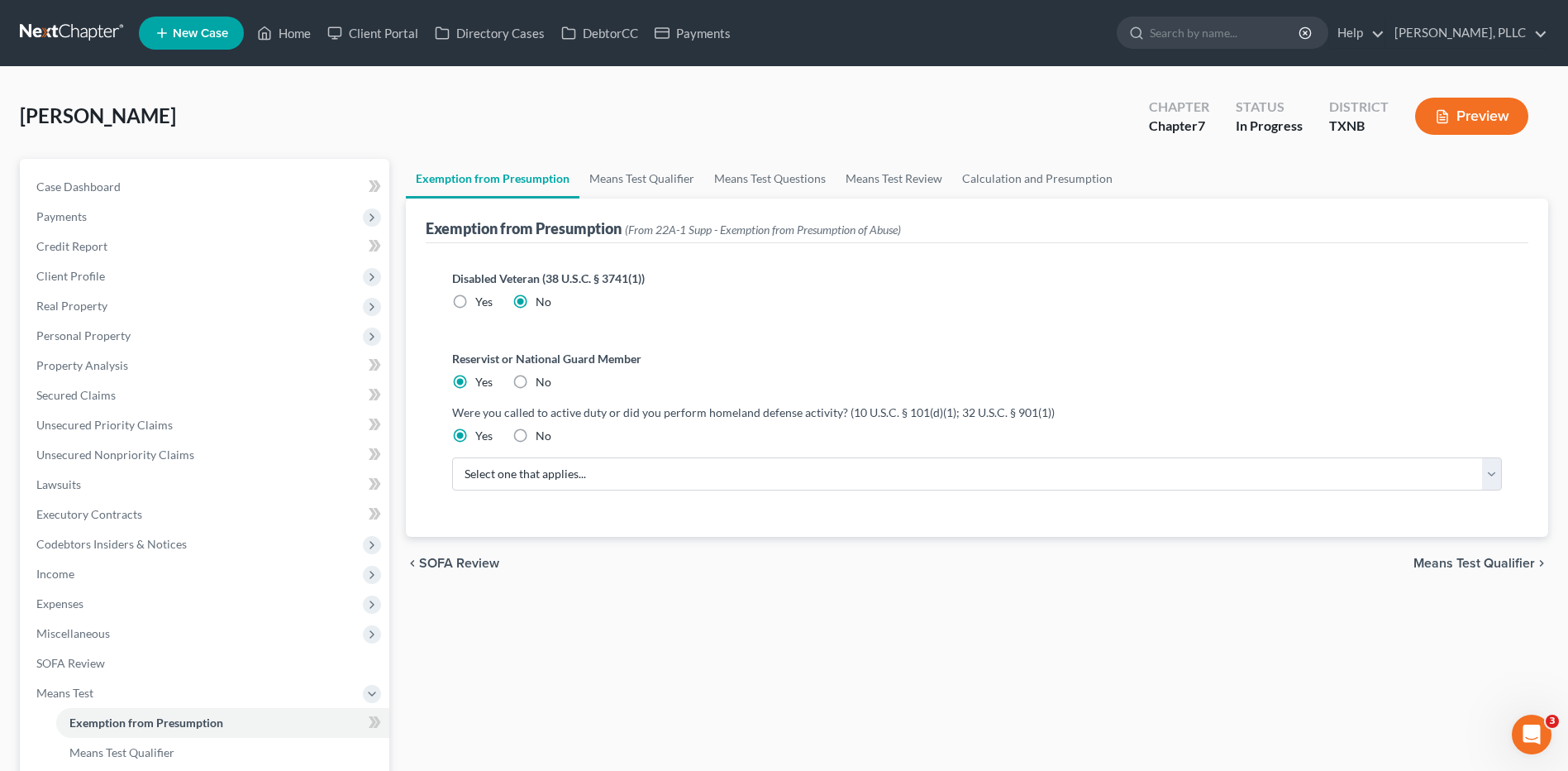
click at [536, 375] on label "No" at bounding box center [544, 382] width 16 height 17
click at [542, 375] on input "No" at bounding box center [547, 379] width 11 height 11
radio input "true"
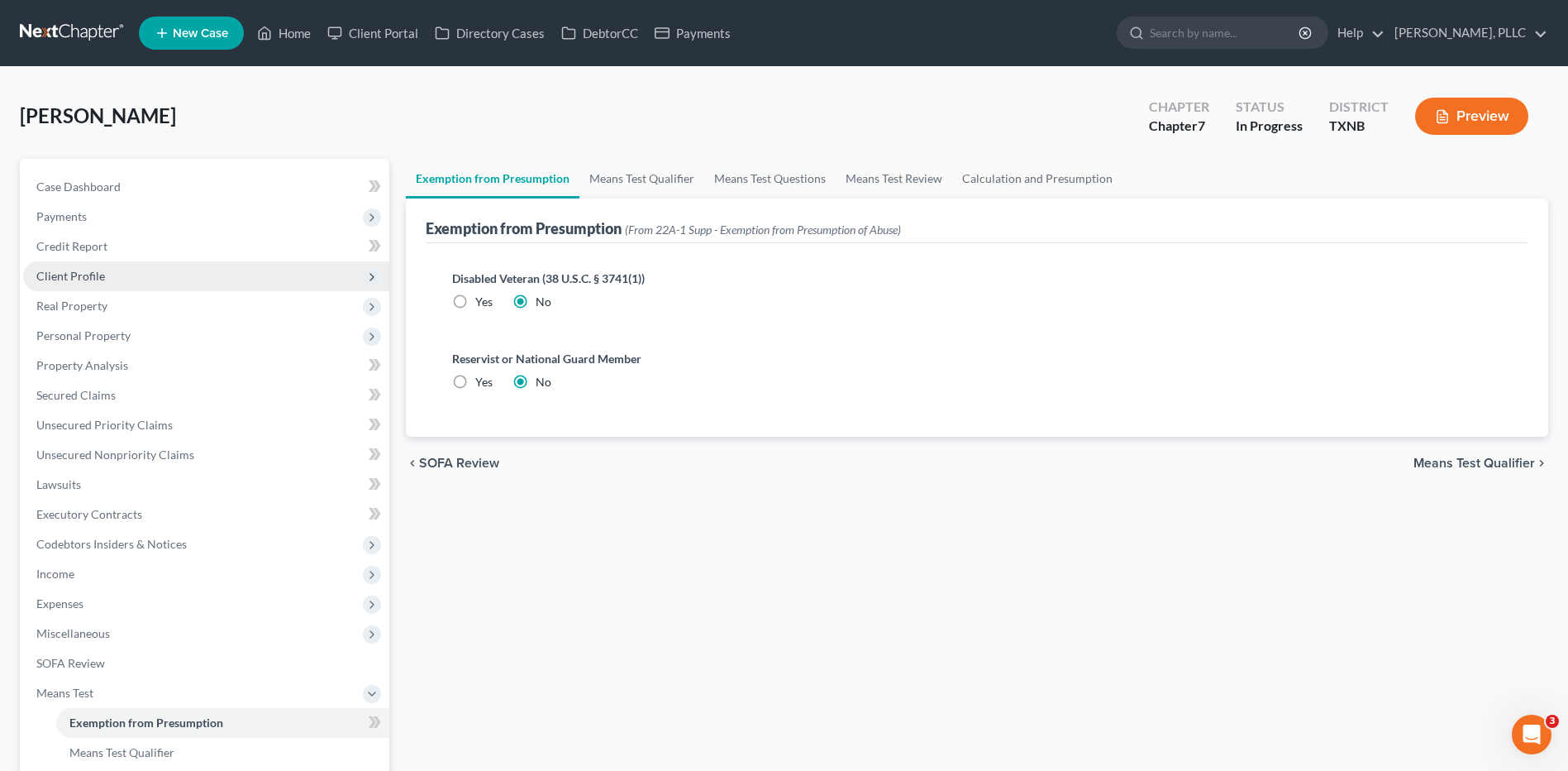
click at [85, 279] on span "Client Profile" at bounding box center [71, 276] width 68 height 14
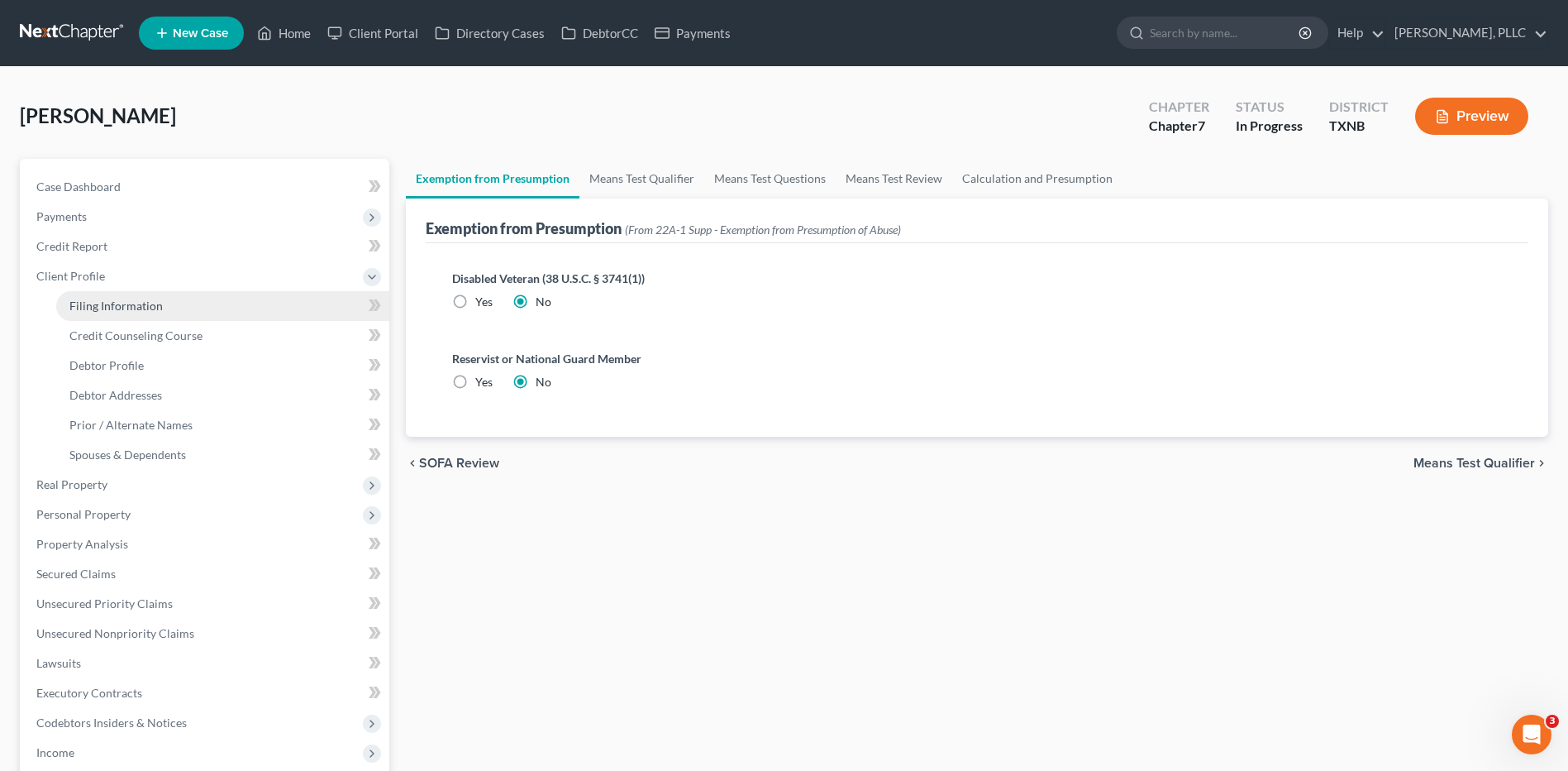
click at [136, 306] on span "Filing Information" at bounding box center [116, 306] width 94 height 14
select select "1"
select select "0"
select select "45"
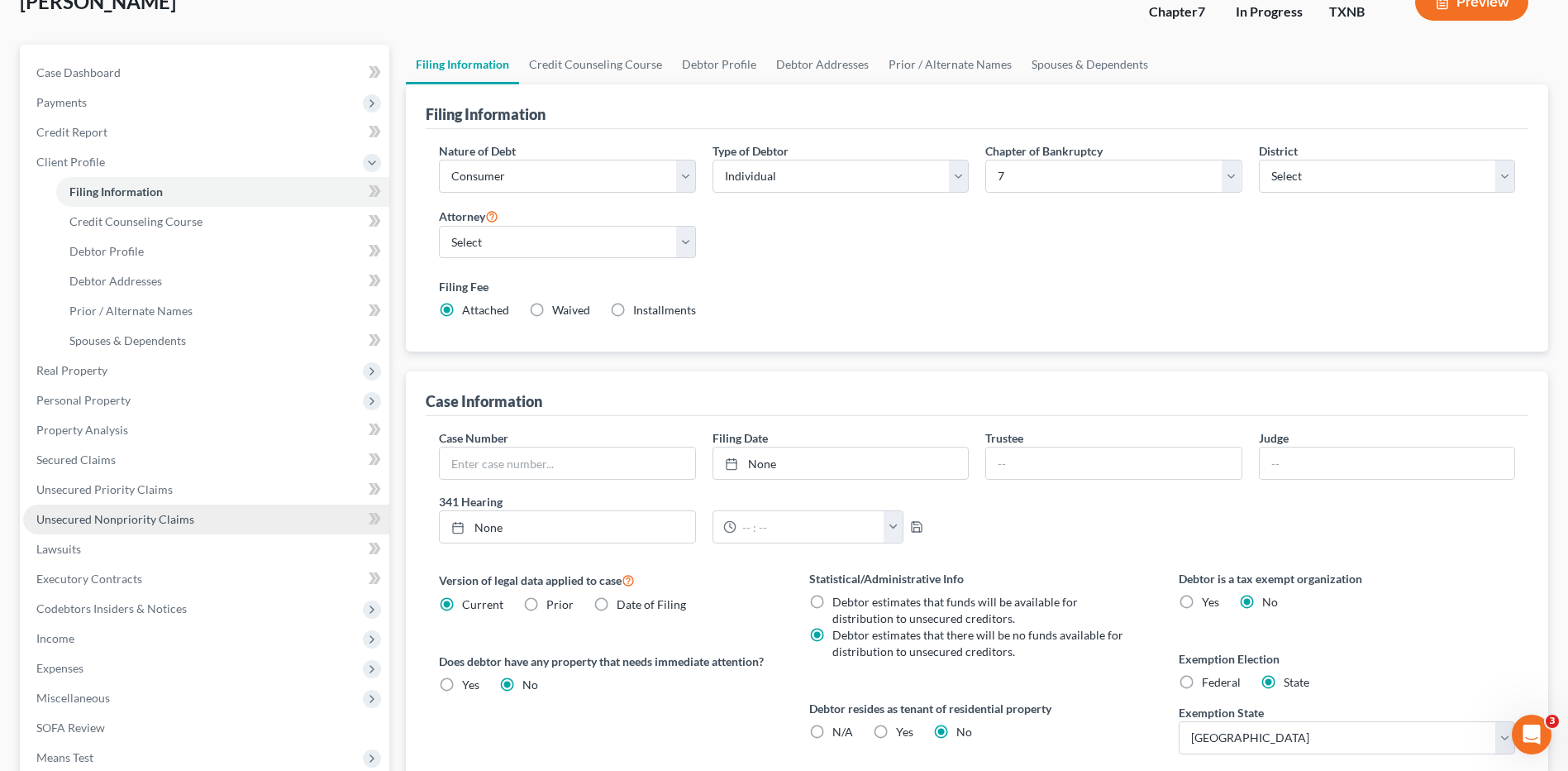
scroll to position [319, 0]
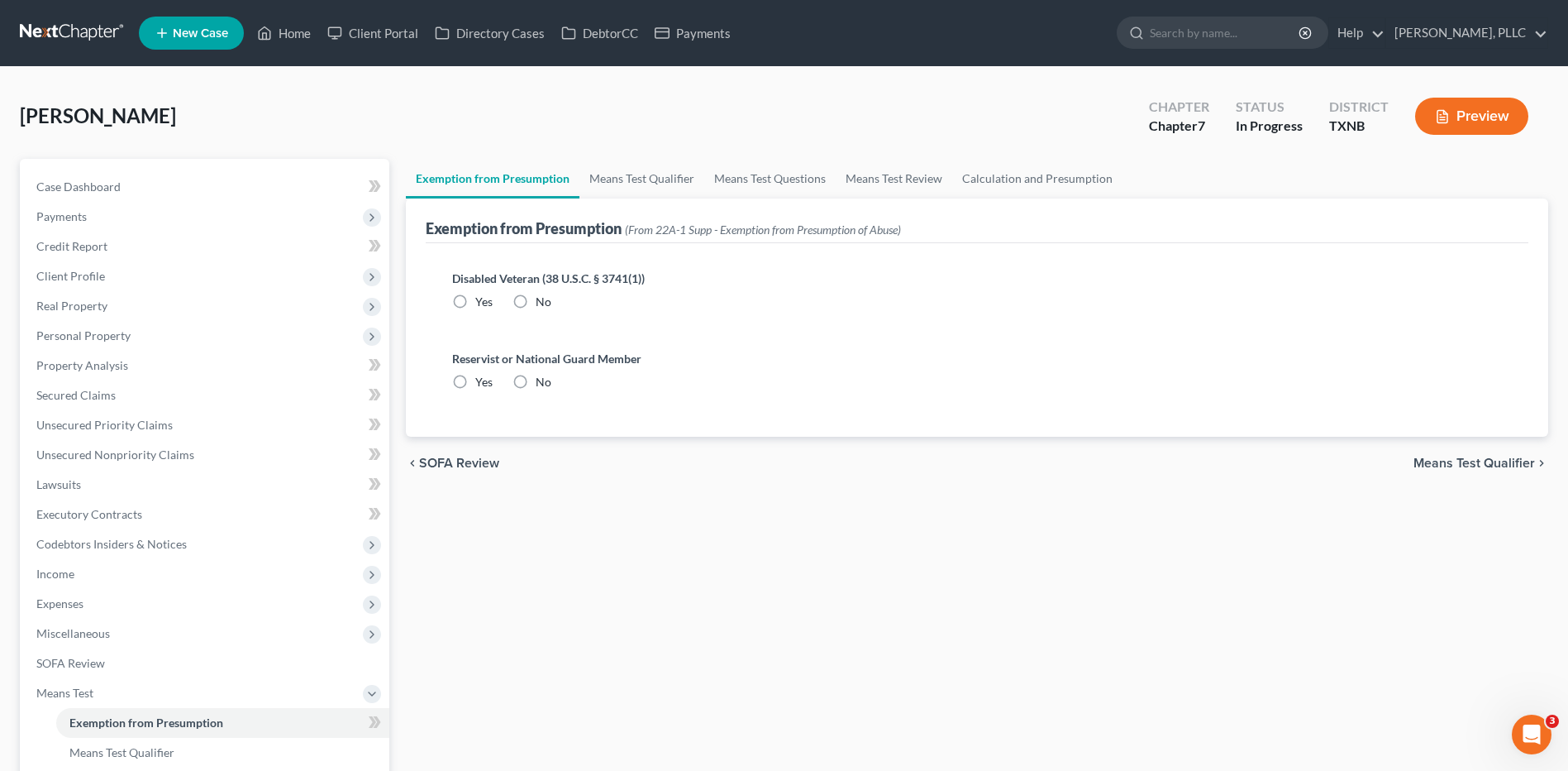
radio input "true"
click at [300, 31] on link "Home" at bounding box center [284, 33] width 70 height 30
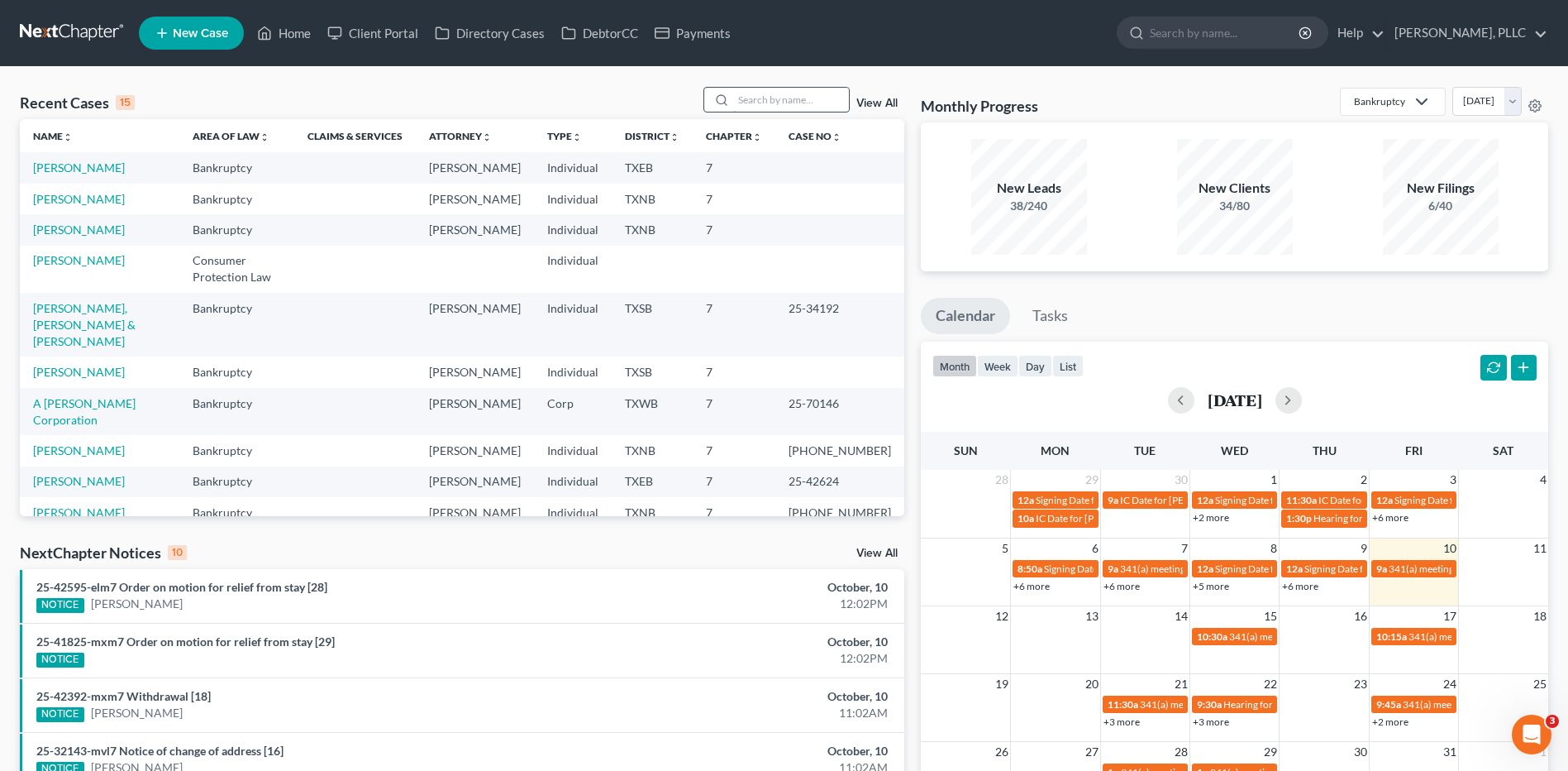
click at [773, 95] on input "search" at bounding box center [791, 99] width 116 height 24
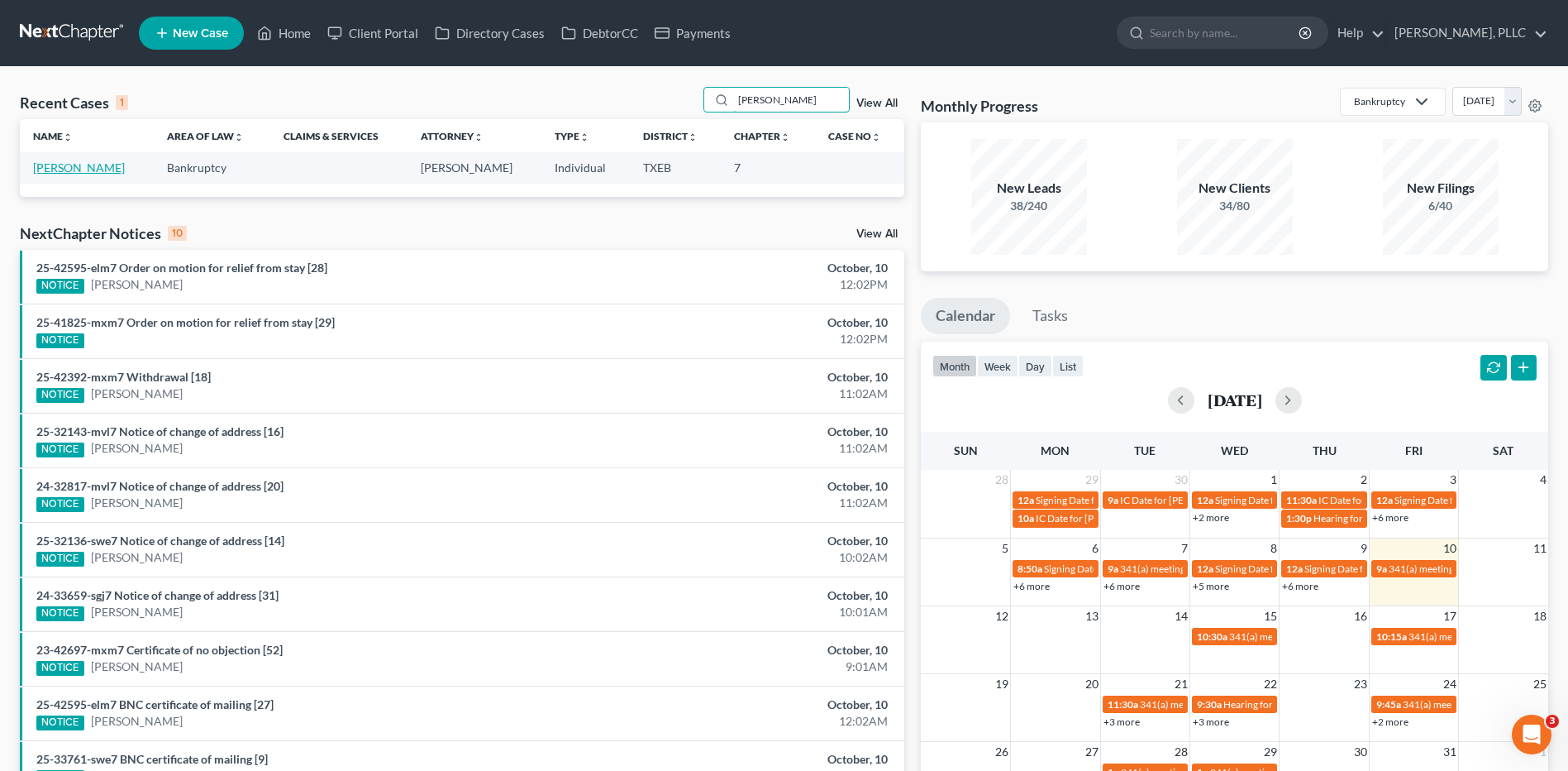
type input "MCGOVERN"
click at [73, 169] on link "McGovern, Justin" at bounding box center [79, 167] width 92 height 14
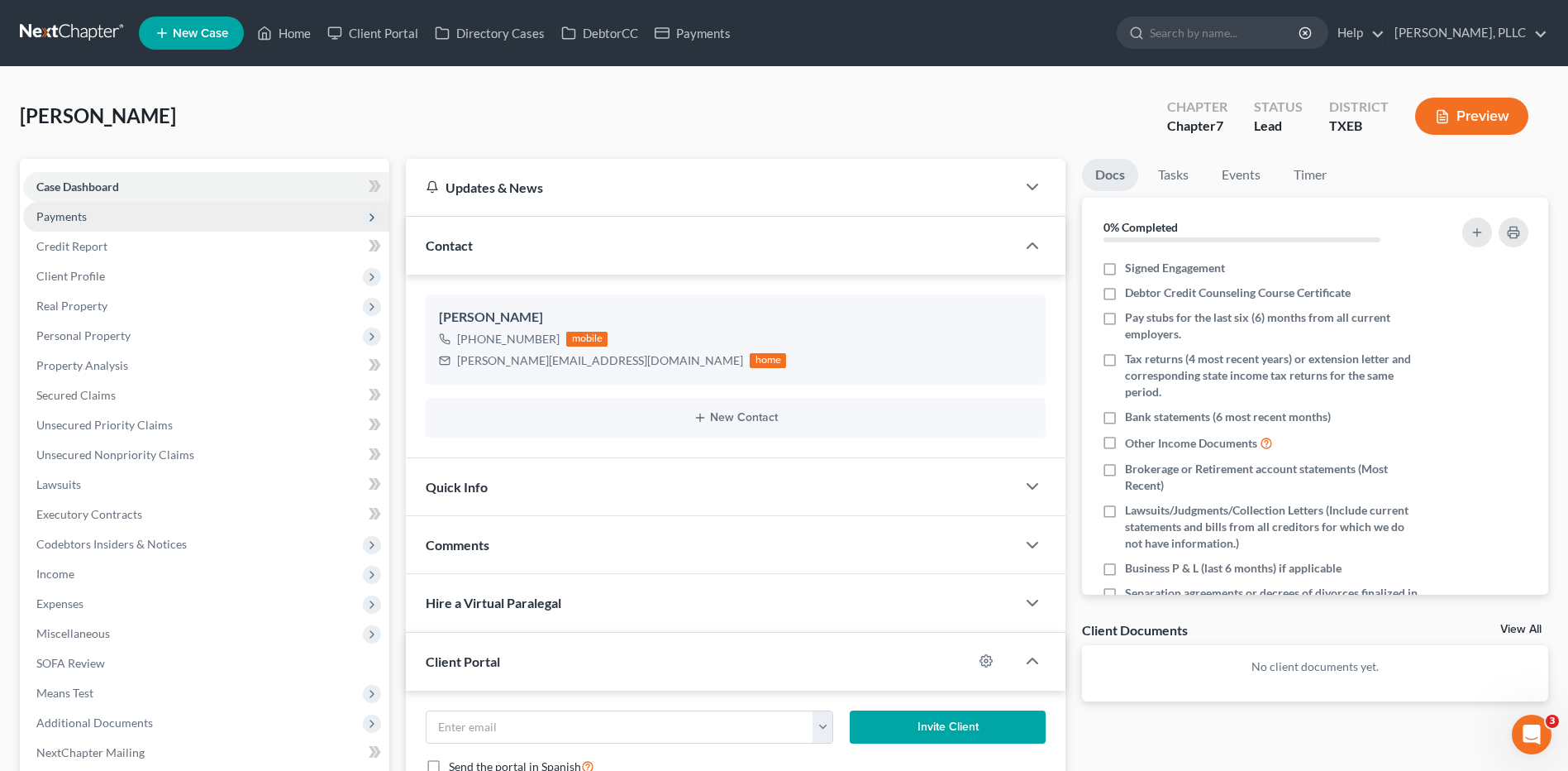
click at [53, 222] on span "Payments" at bounding box center [62, 216] width 51 height 14
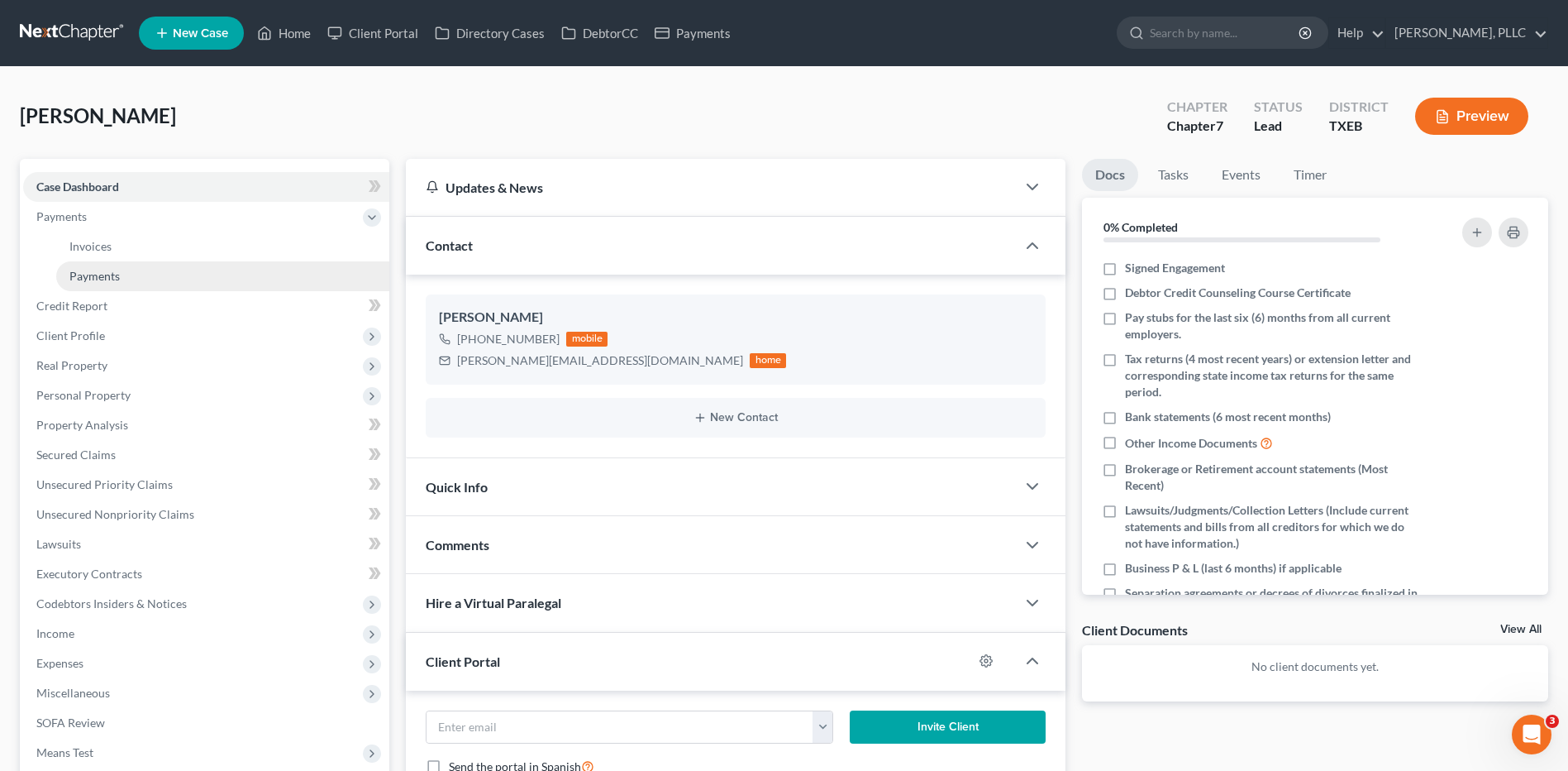
click at [109, 279] on span "Payments" at bounding box center [95, 276] width 51 height 14
